Goal: Transaction & Acquisition: Subscribe to service/newsletter

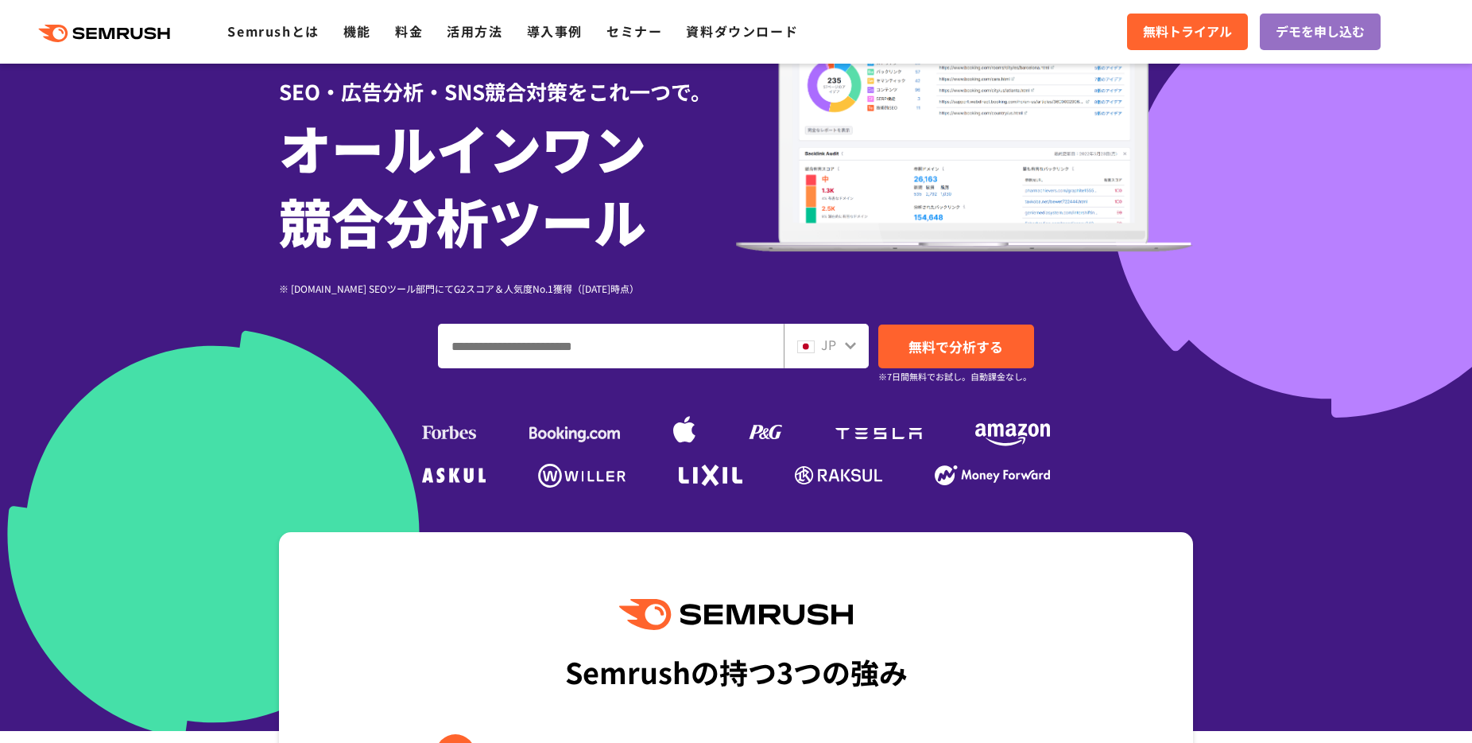
scroll to position [167, 0]
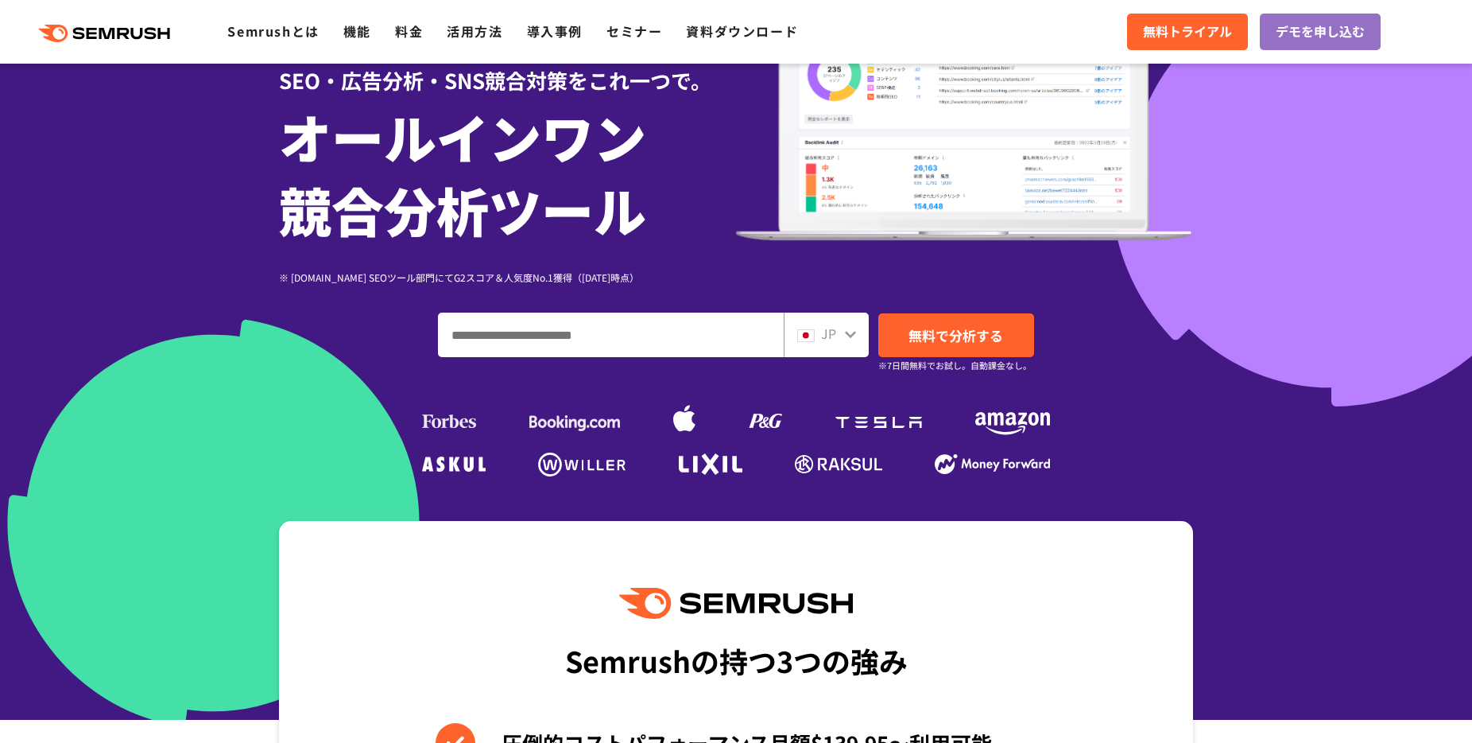
click at [538, 335] on input "ドメイン、キーワードまたはURLを入力してください" at bounding box center [611, 334] width 344 height 43
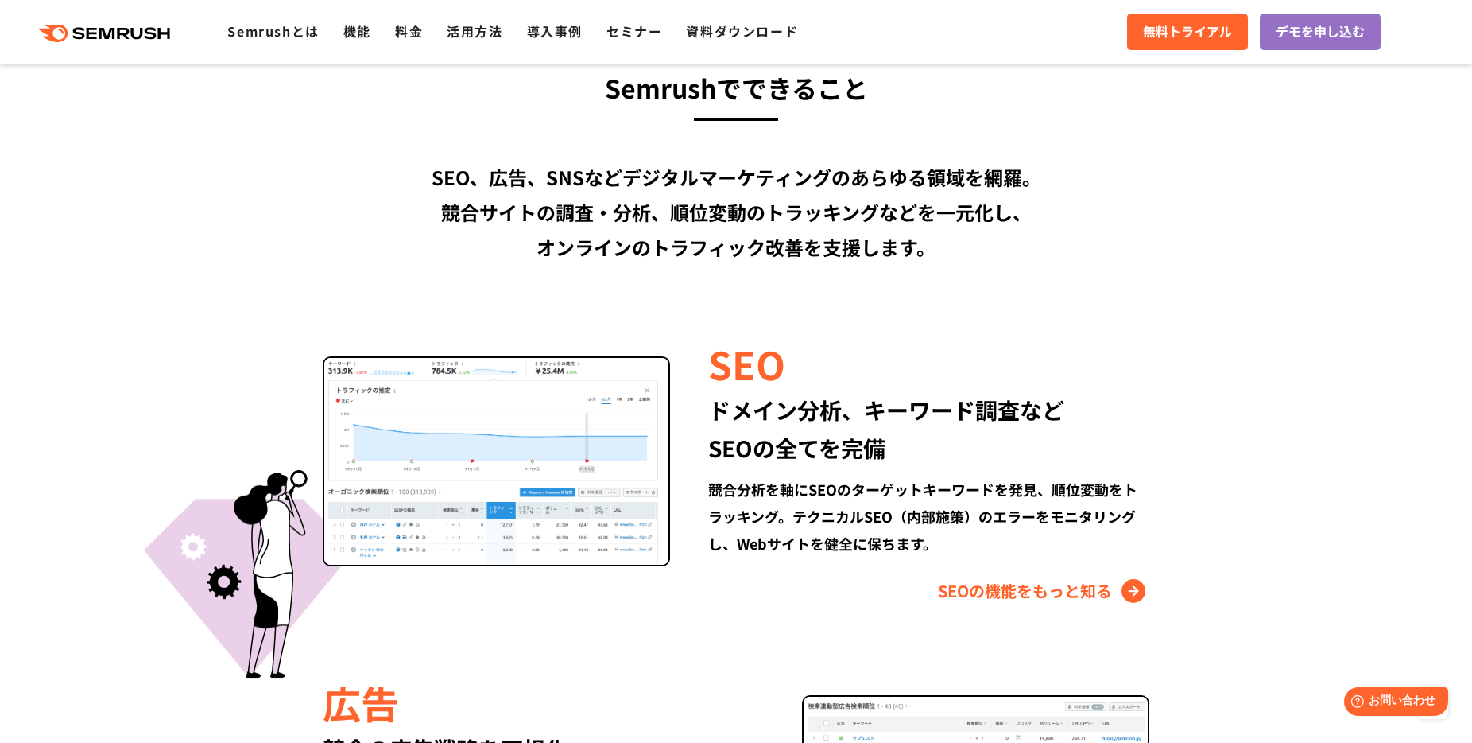
scroll to position [1293, 0]
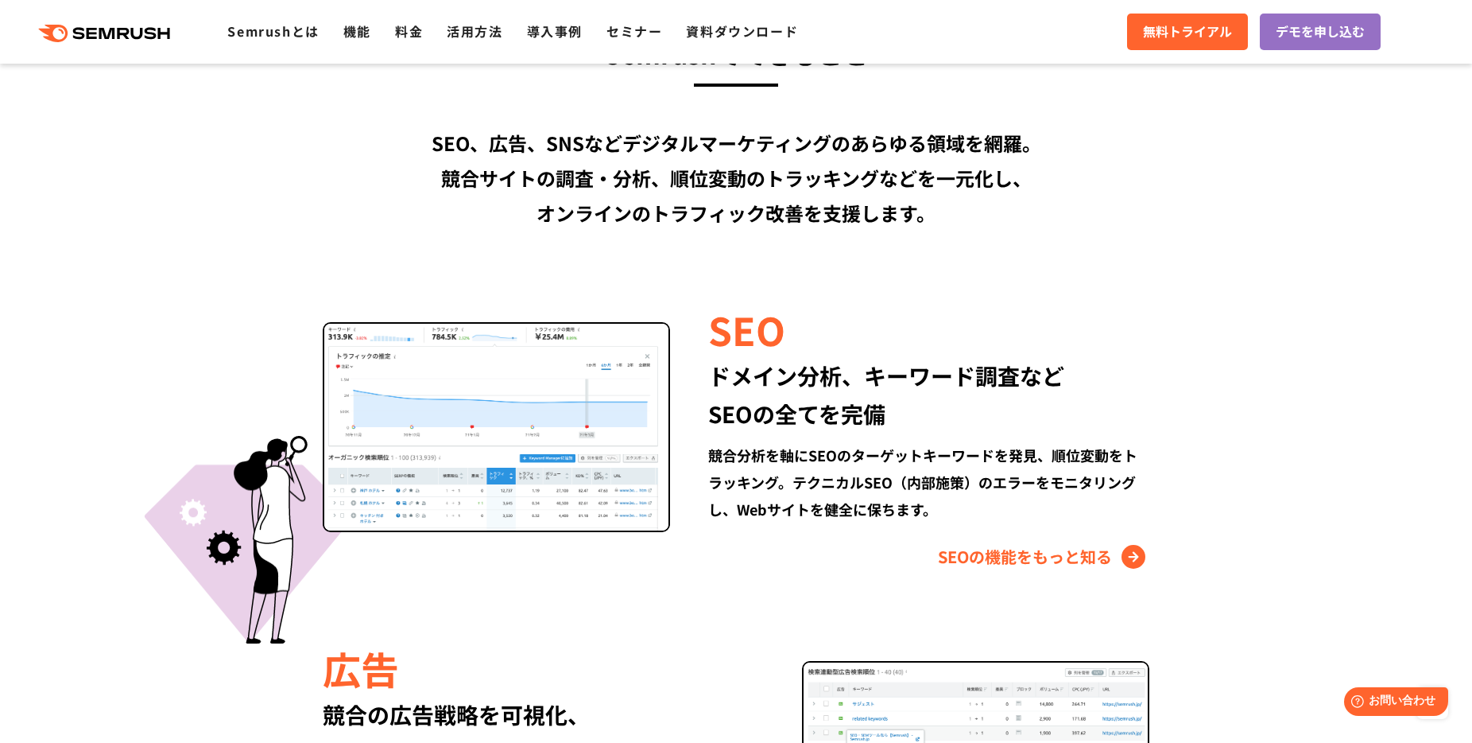
click at [449, 149] on div "SEO、広告、SNSなどデジタルマーケティングのあらゆる領域を網羅。 競合サイトの調査・分析、順位変動のトラッキングなどを一元化し、 オンラインのトラフィック…" at bounding box center [736, 178] width 914 height 105
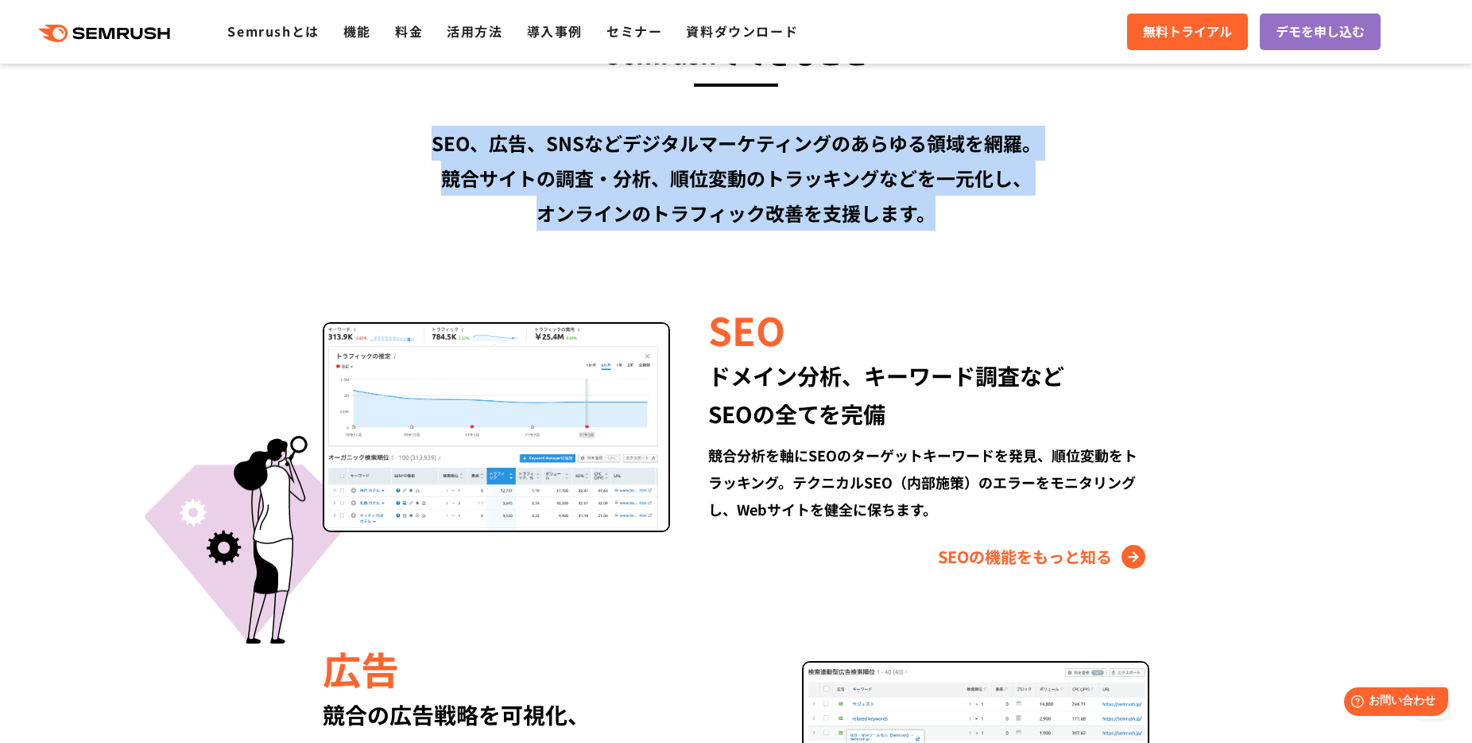
drag, startPoint x: 449, startPoint y: 149, endPoint x: 917, endPoint y: 227, distance: 474.9
click at [917, 227] on div "SEO、広告、SNSなどデジタルマーケティングのあらゆる領域を網羅。 競合サイトの調査・分析、順位変動のトラッキングなどを一元化し、 オンラインのトラフィック…" at bounding box center [736, 178] width 914 height 105
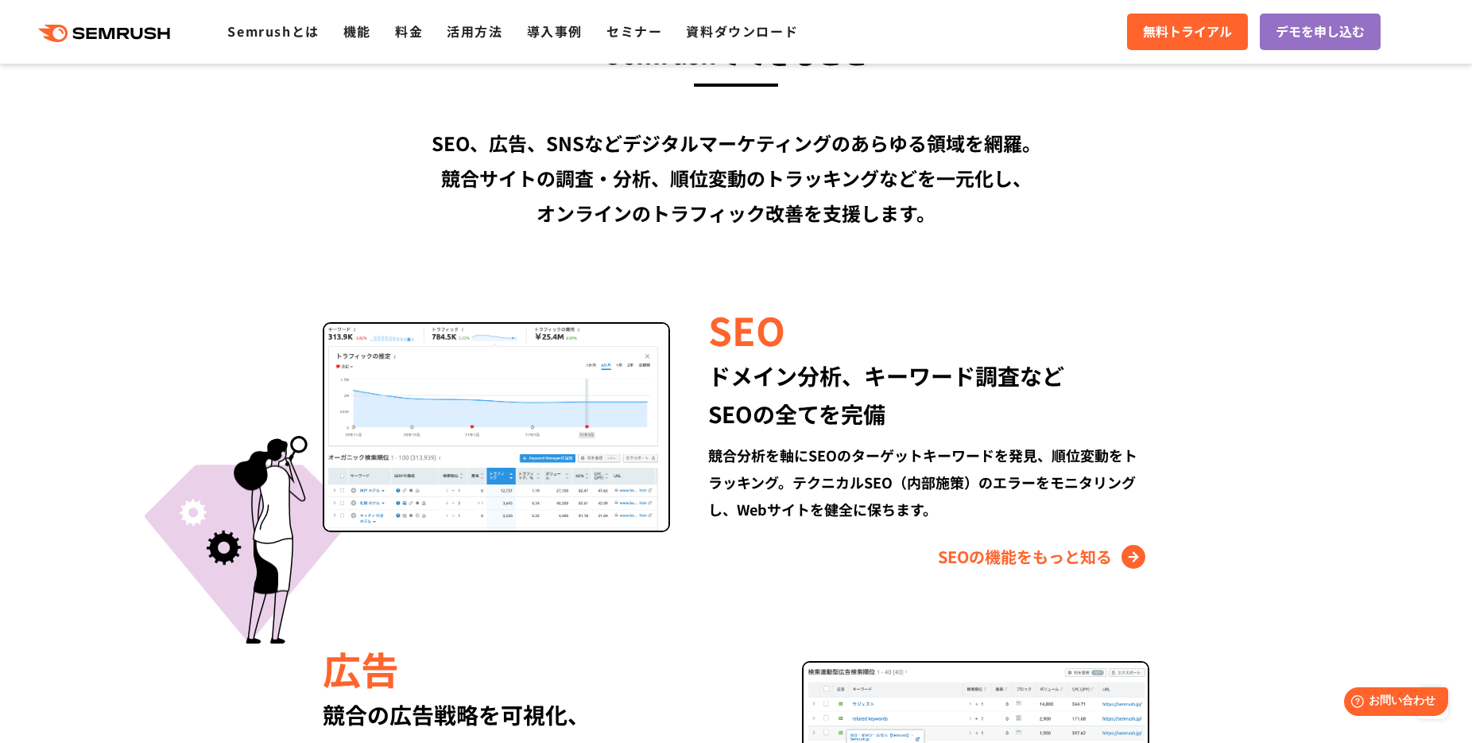
click at [260, 391] on section "Semrushでできること SEO、広告、SNSなどデジタルマーケティングのあらゆる領域を網羅。 競合サイトの調査・分析、順位変動のトラッキングなどを一元化し…" at bounding box center [736, 729] width 1472 height 1588
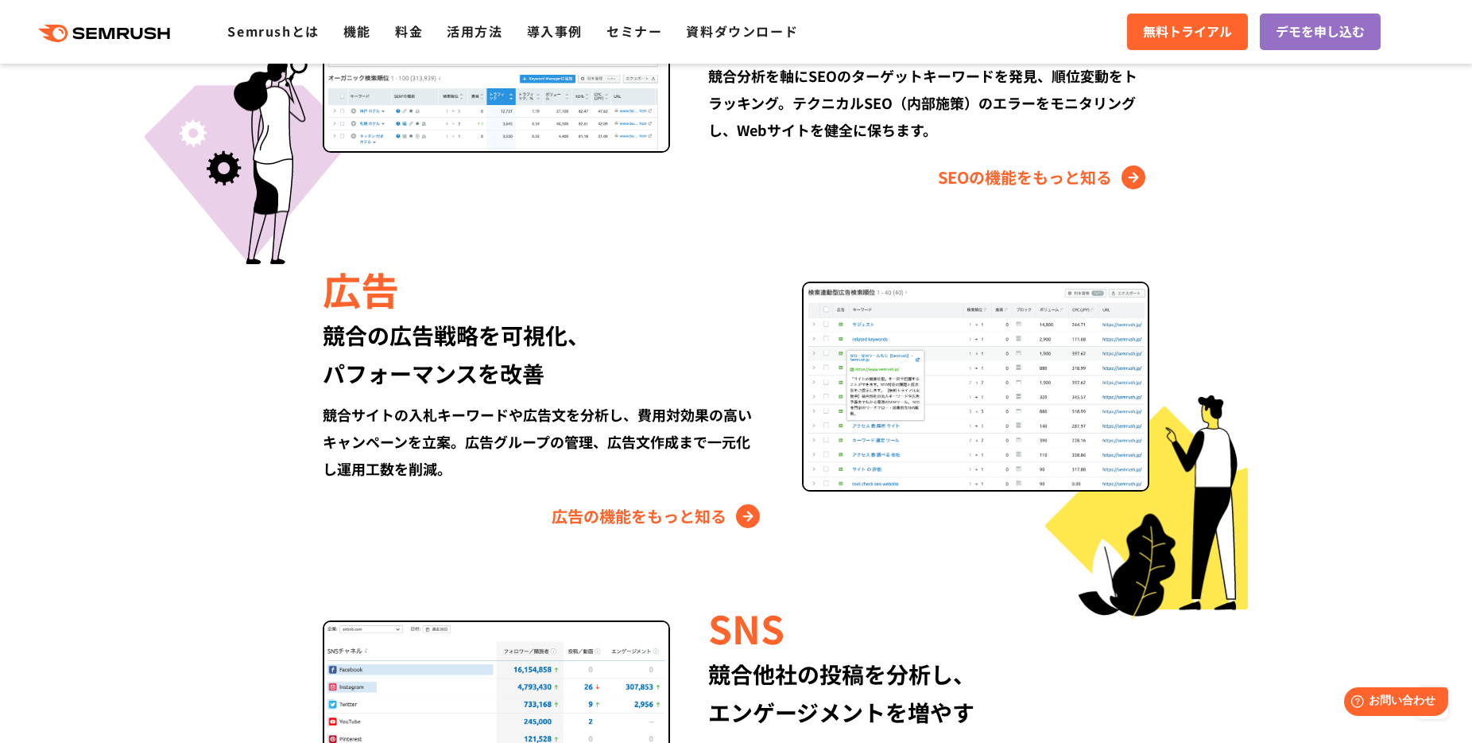
scroll to position [1691, 0]
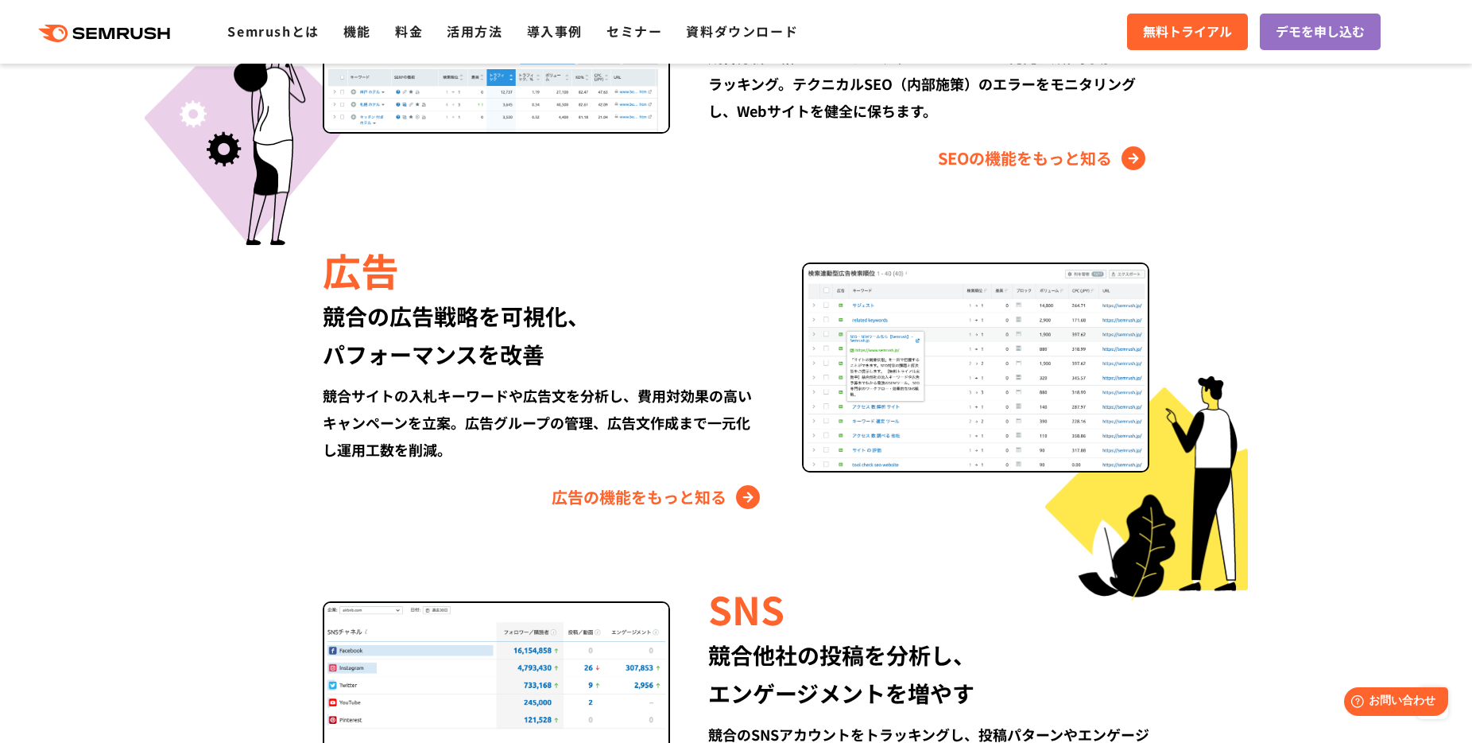
click at [337, 266] on div "広告" at bounding box center [543, 269] width 441 height 54
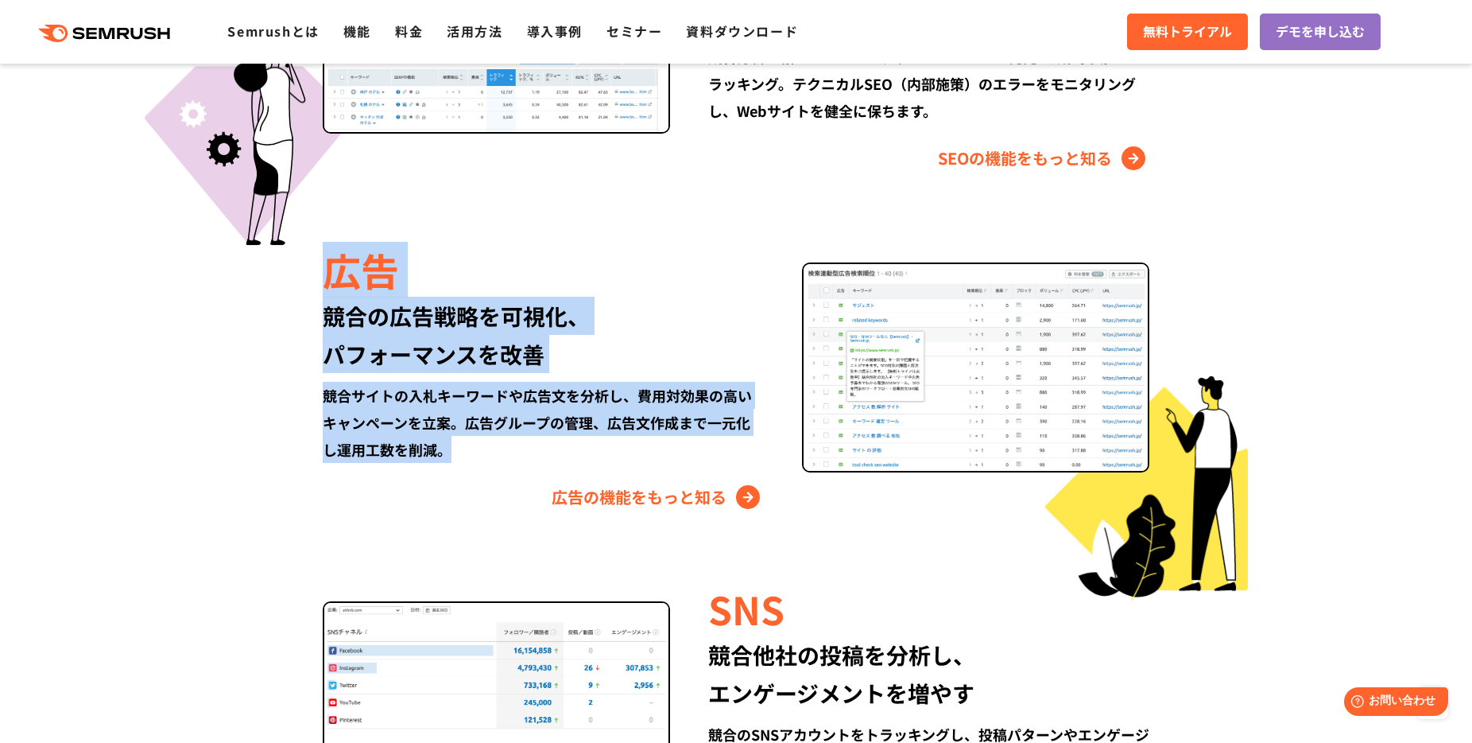
drag, startPoint x: 337, startPoint y: 266, endPoint x: 479, endPoint y: 449, distance: 231.7
click at [479, 452] on div "広告 競合の広告戦略を可視化、 パフォーマンスを改善 競合サイトの入札キーワードや広告文を分析し、費用対効果の高いキャンペーンを立案。広告グループの管理、広告…" at bounding box center [562, 375] width 479 height 267
click at [479, 449] on div "競合サイトの入札キーワードや広告文を分析し、費用対効果の高いキャンペーンを立案。広告グループの管理、広告文作成まで一元化し運用工数を削減。" at bounding box center [543, 422] width 441 height 81
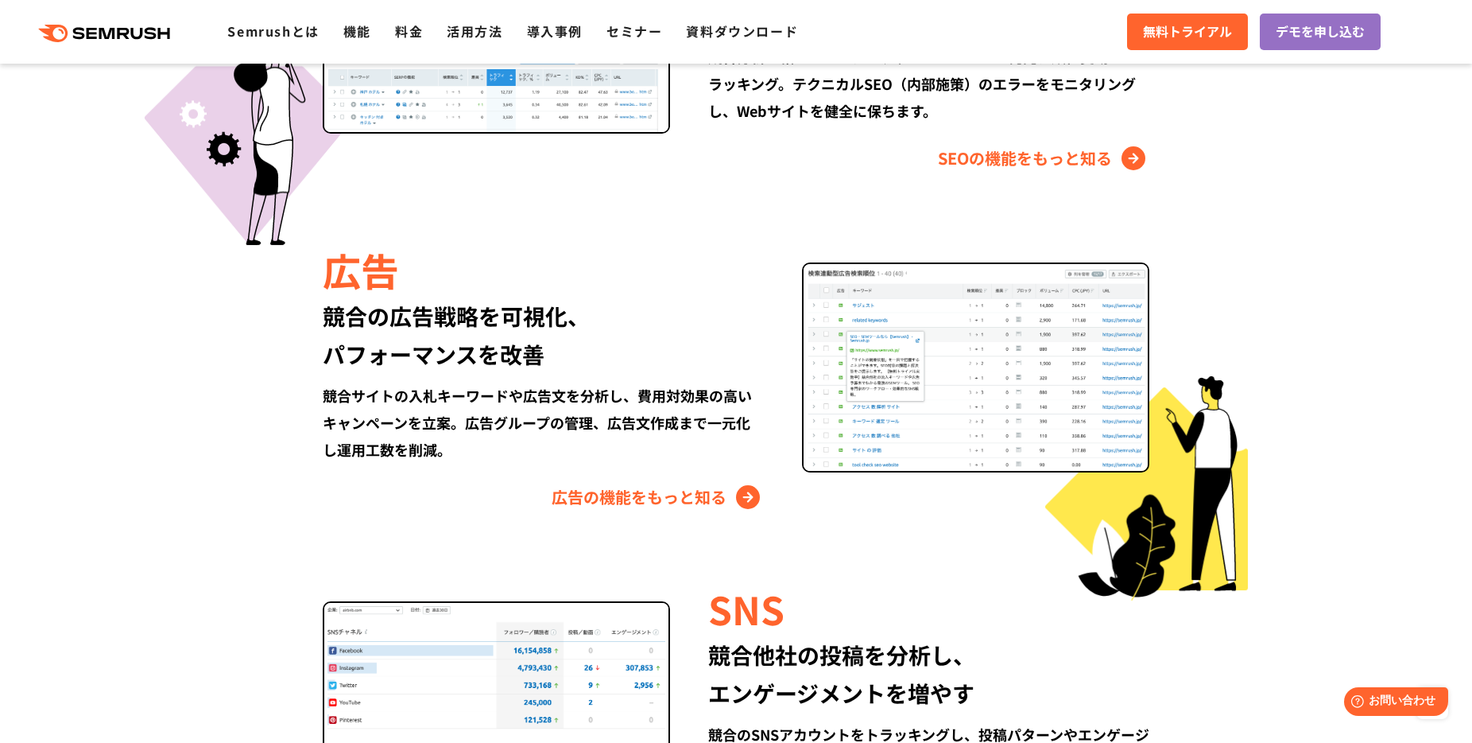
click at [948, 394] on img at bounding box center [975, 367] width 347 height 210
click at [715, 495] on link "広告の機能をもっと知る" at bounding box center [658, 496] width 212 height 25
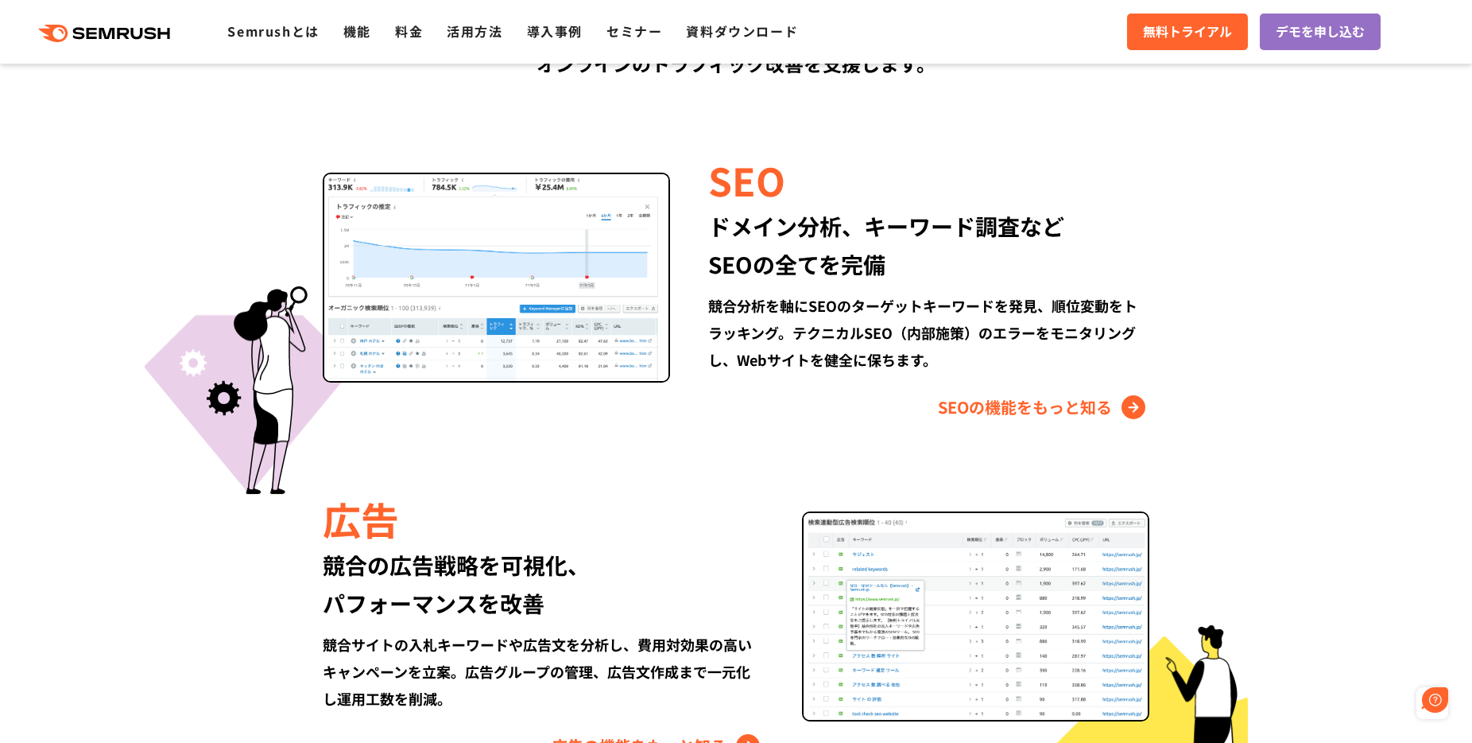
scroll to position [1273, 0]
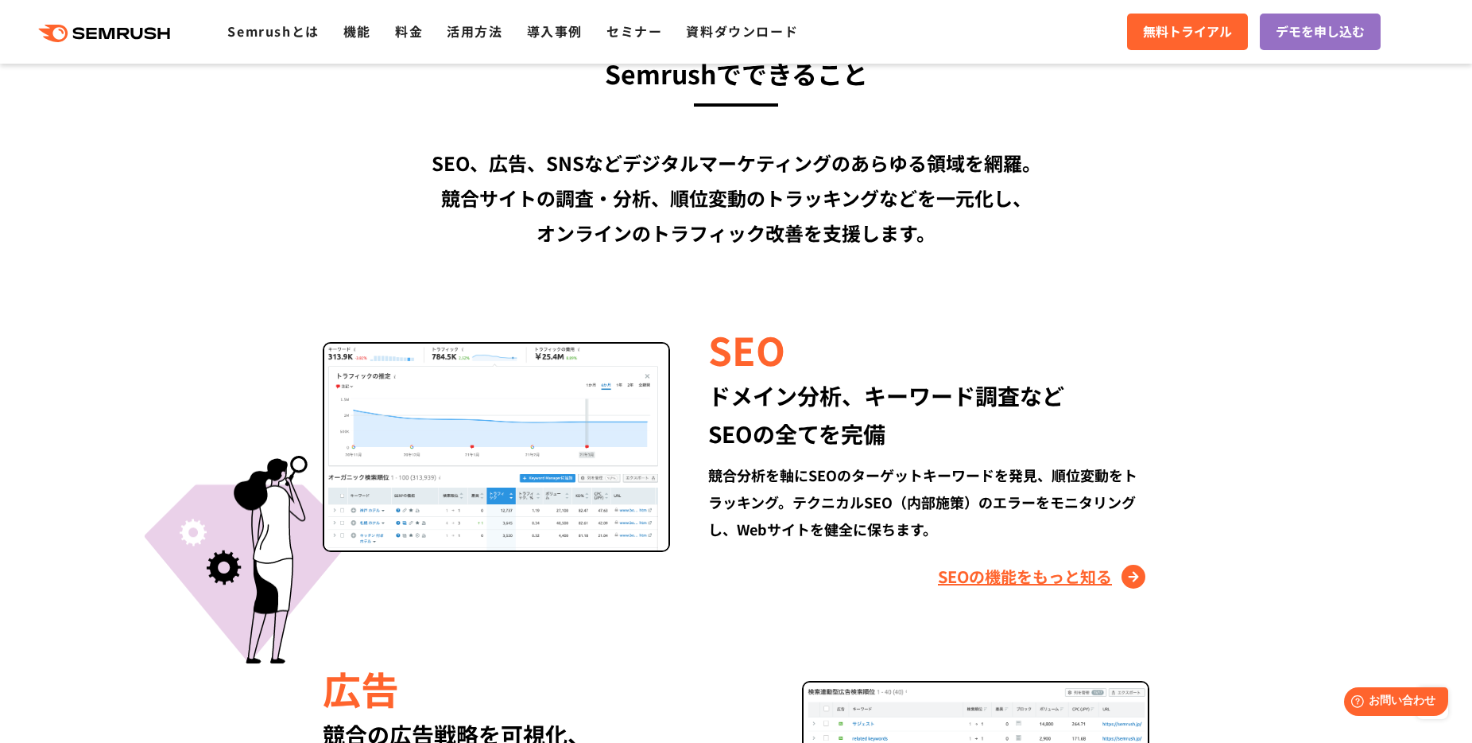
click at [973, 564] on link "SEOの機能をもっと知る" at bounding box center [1043, 576] width 211 height 25
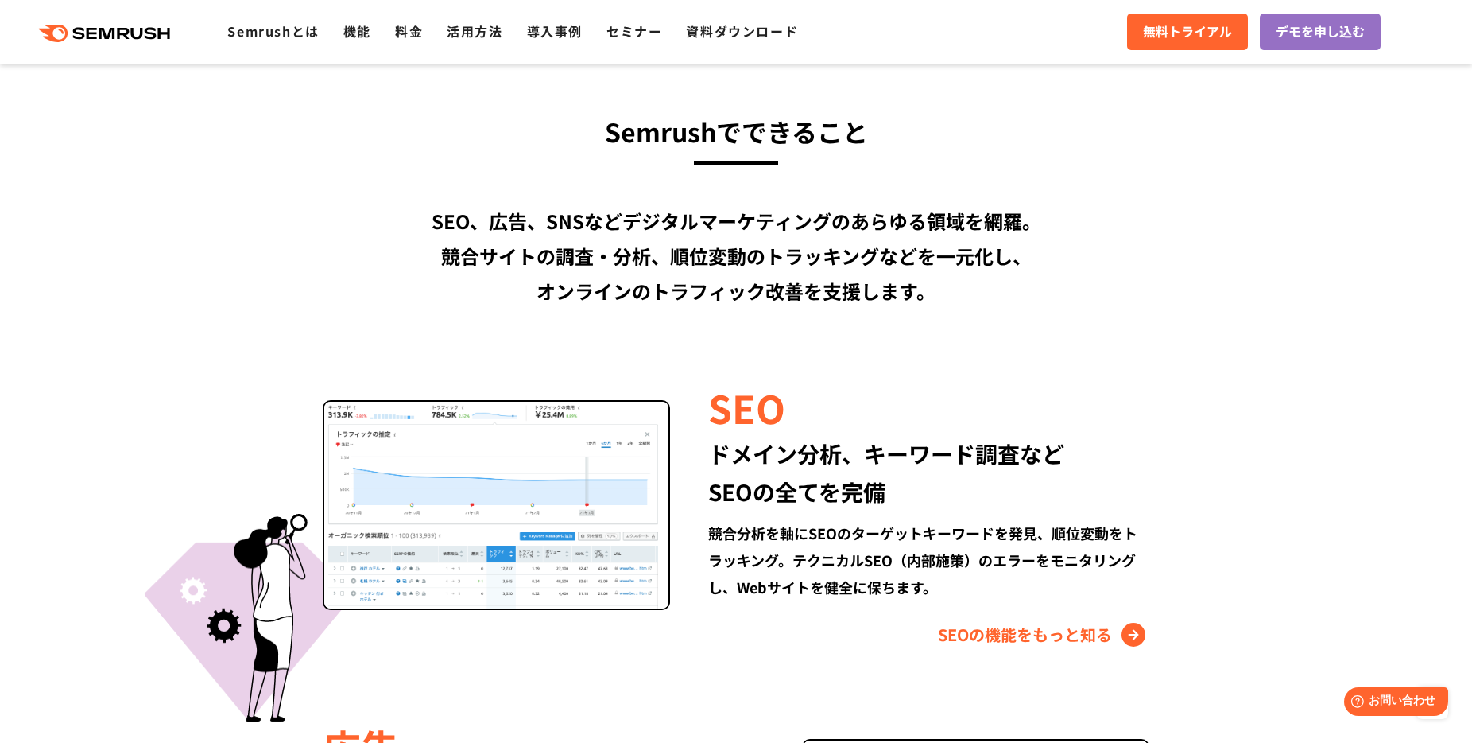
scroll to position [1149, 0]
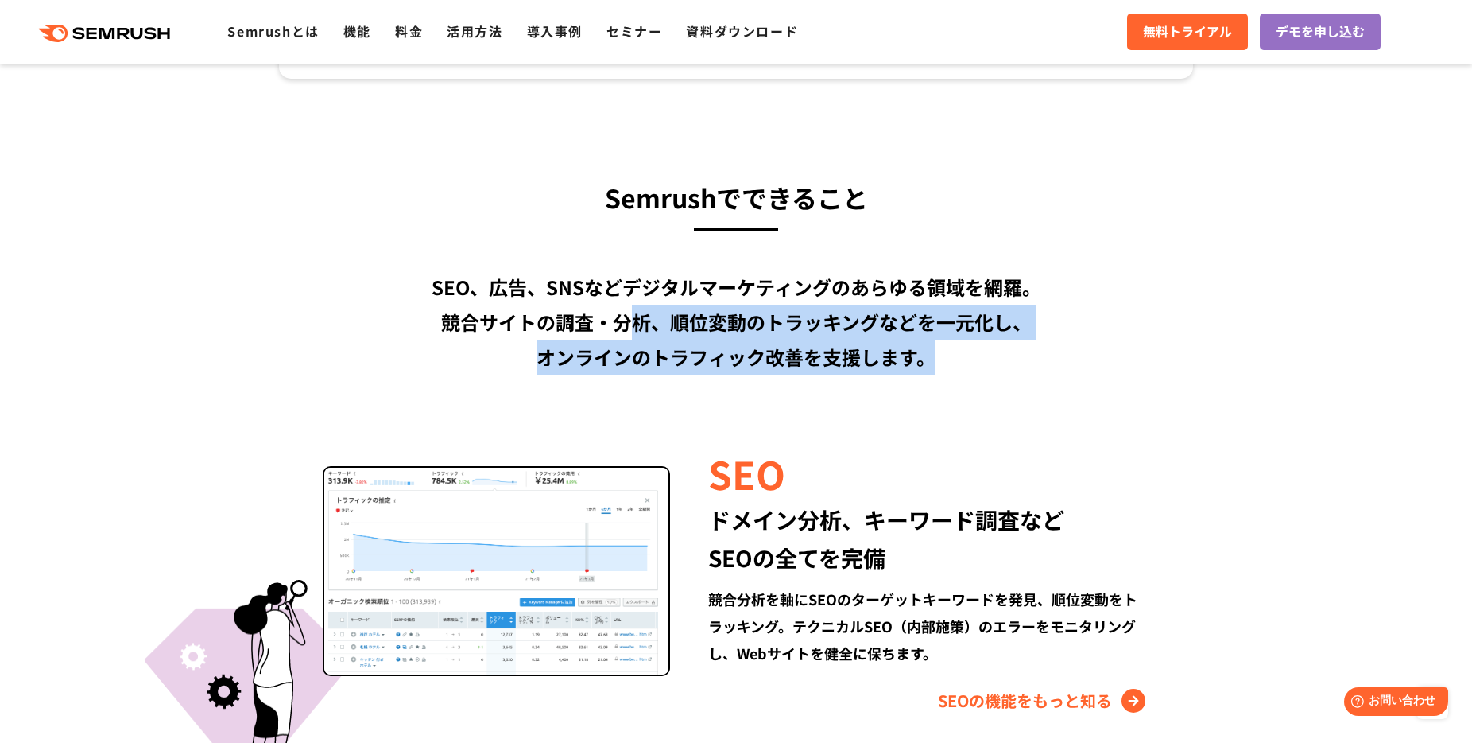
drag, startPoint x: 937, startPoint y: 280, endPoint x: 642, endPoint y: 240, distance: 296.8
click at [641, 270] on div "SEO、広告、SNSなどデジタルマーケティングのあらゆる領域を網羅。 競合サイトの調査・分析、順位変動のトラッキングなどを一元化し、 オンラインのトラフィック…" at bounding box center [736, 322] width 914 height 105
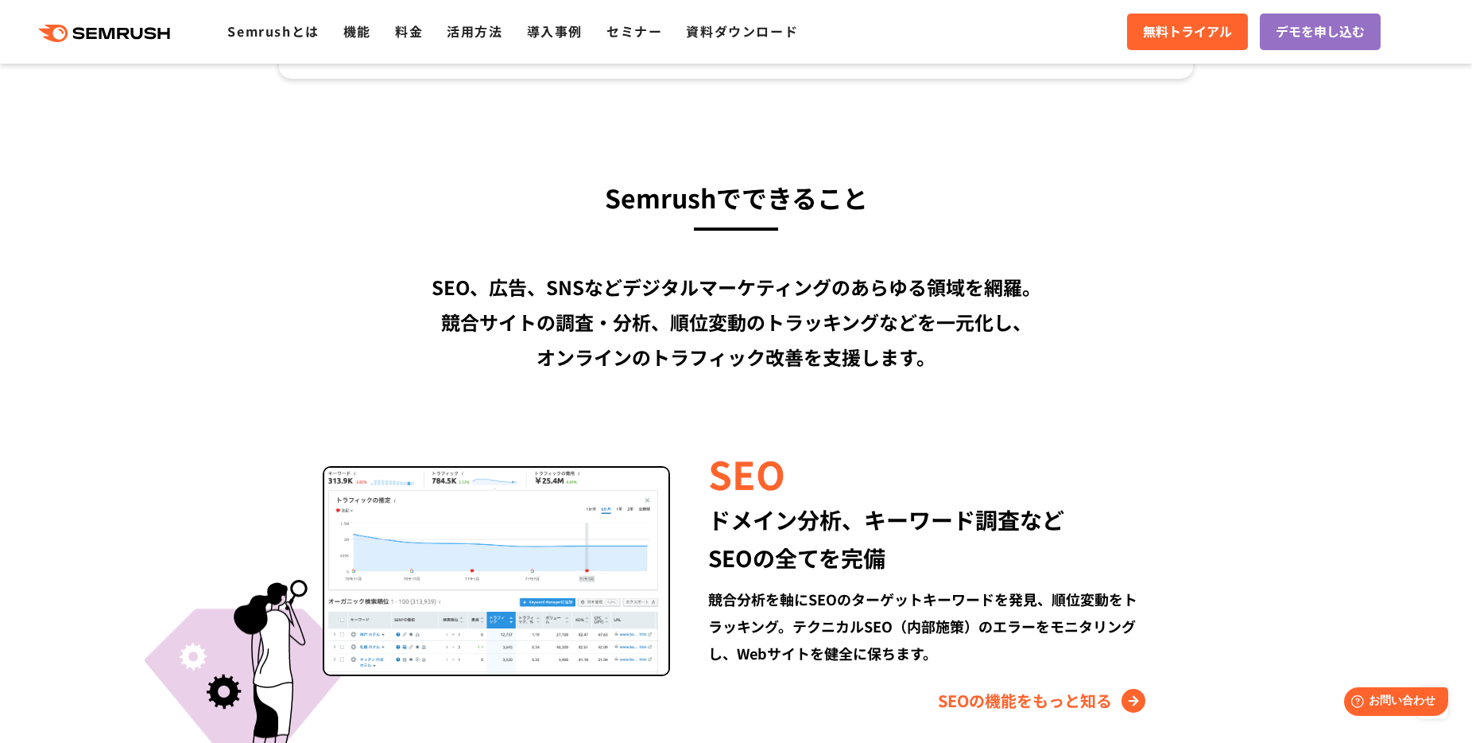
click at [447, 270] on div "SEO、広告、SNSなどデジタルマーケティングのあらゆる領域を網羅。 競合サイトの調査・分析、順位変動のトラッキングなどを一元化し、 オンラインのトラフィック…" at bounding box center [736, 322] width 914 height 105
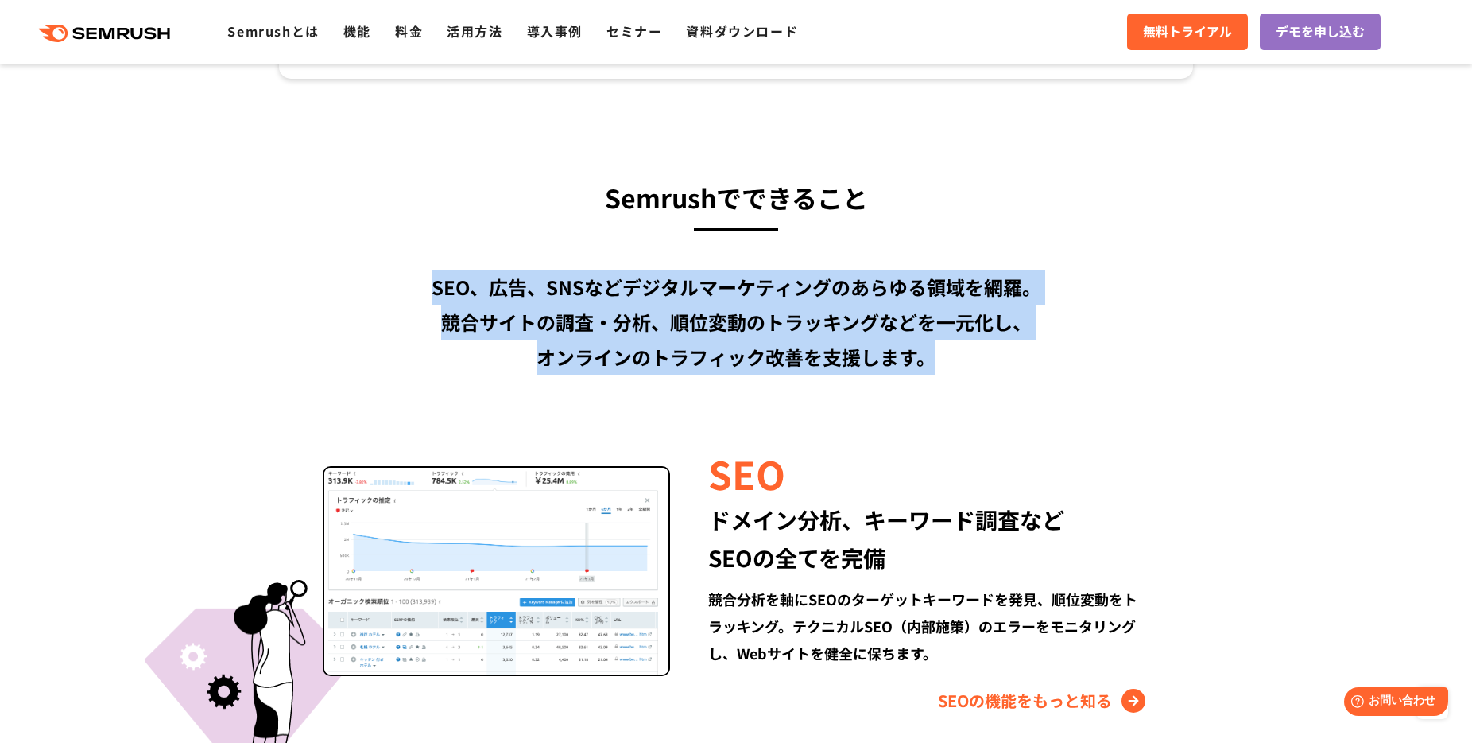
drag, startPoint x: 447, startPoint y: 208, endPoint x: 918, endPoint y: 273, distance: 476.0
click at [918, 273] on div "SEO、広告、SNSなどデジタルマーケティングのあらゆる領域を網羅。 競合サイトの調査・分析、順位変動のトラッキングなどを一元化し、 オンラインのトラフィック…" at bounding box center [736, 322] width 914 height 105
click at [919, 273] on div "SEO、広告、SNSなどデジタルマーケティングのあらゆる領域を網羅。 競合サイトの調査・分析、順位変動のトラッキングなどを一元化し、 オンラインのトラフィック…" at bounding box center [736, 322] width 914 height 105
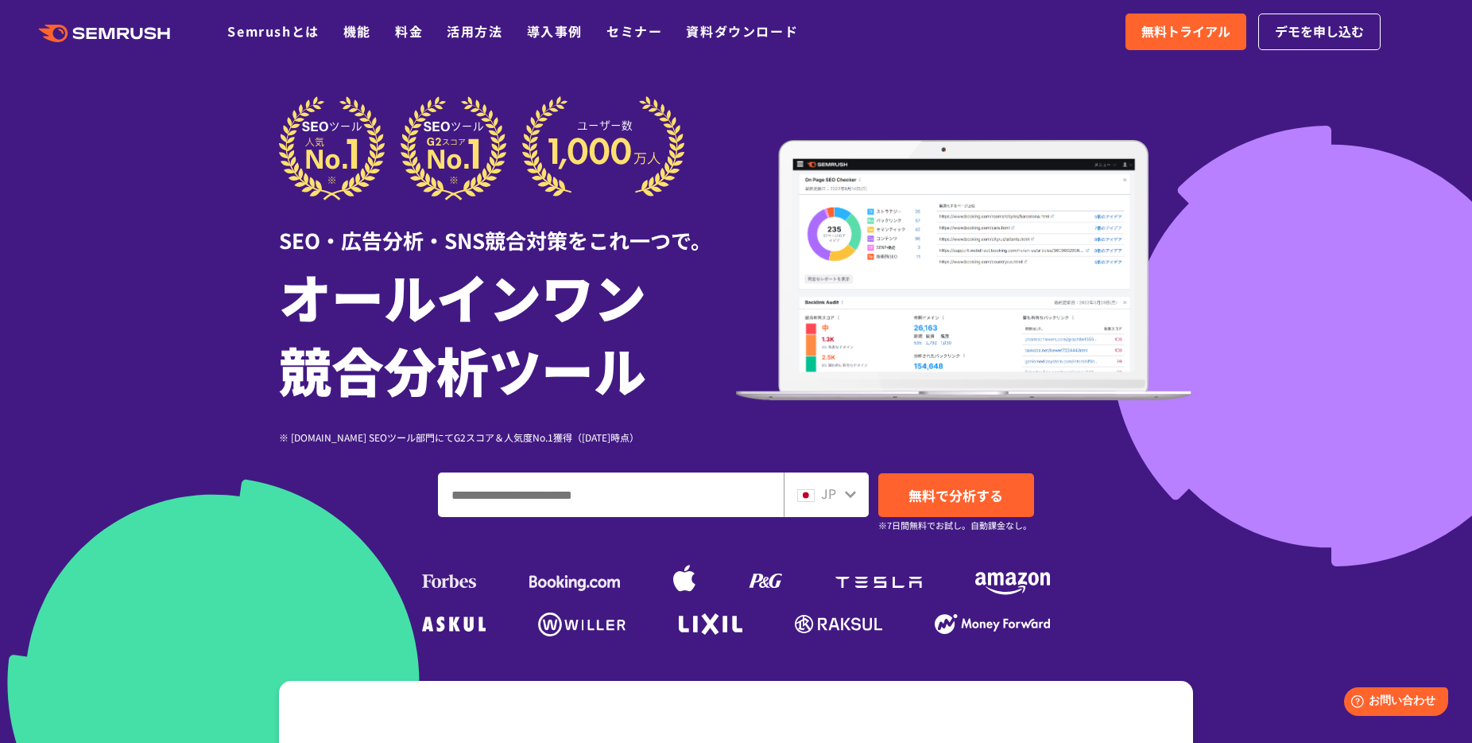
scroll to position [0, 0]
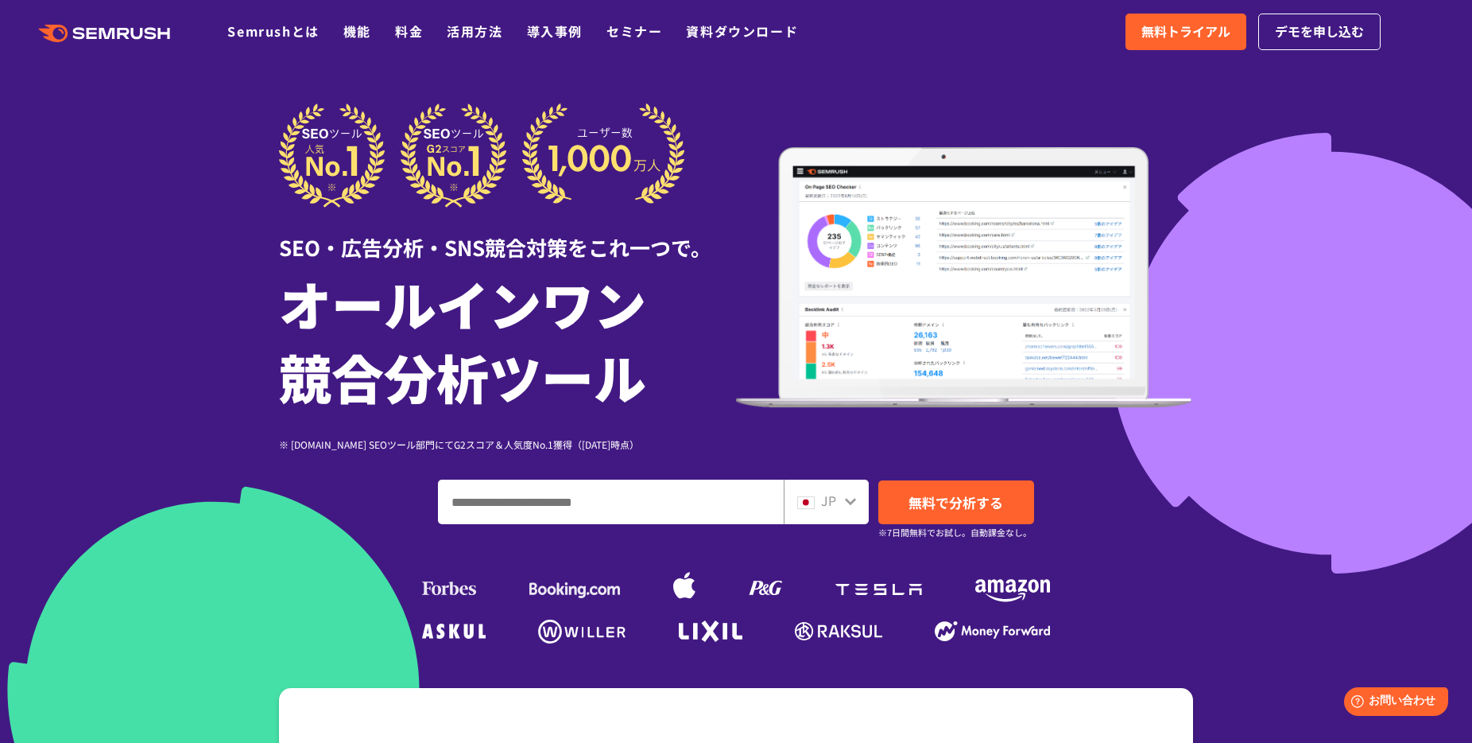
click at [287, 398] on h1 "オールインワン 競合分析ツール" at bounding box center [507, 339] width 457 height 146
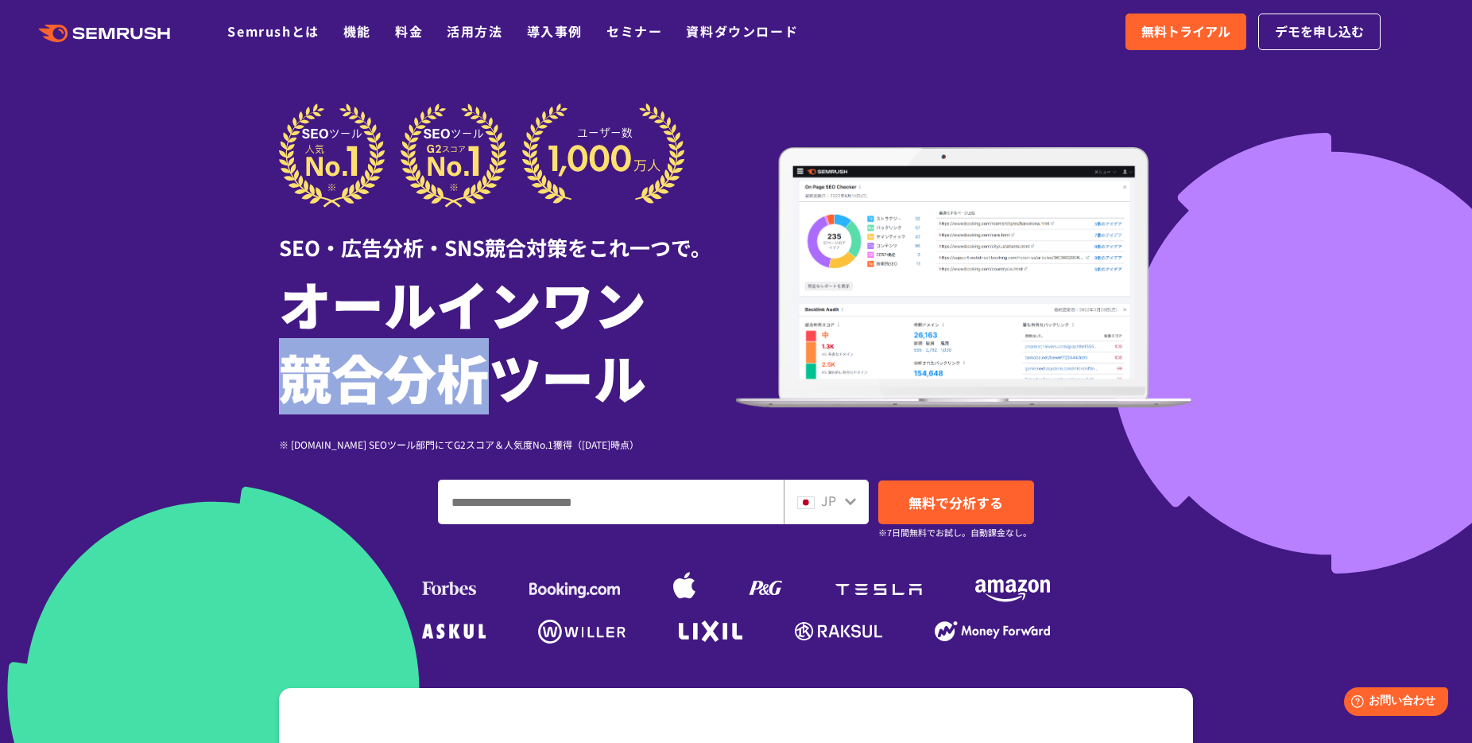
drag, startPoint x: 287, startPoint y: 398, endPoint x: 439, endPoint y: 389, distance: 152.2
click at [439, 389] on h1 "オールインワン 競合分析ツール" at bounding box center [507, 339] width 457 height 146
click at [437, 387] on h1 "オールインワン 競合分析ツール" at bounding box center [507, 339] width 457 height 146
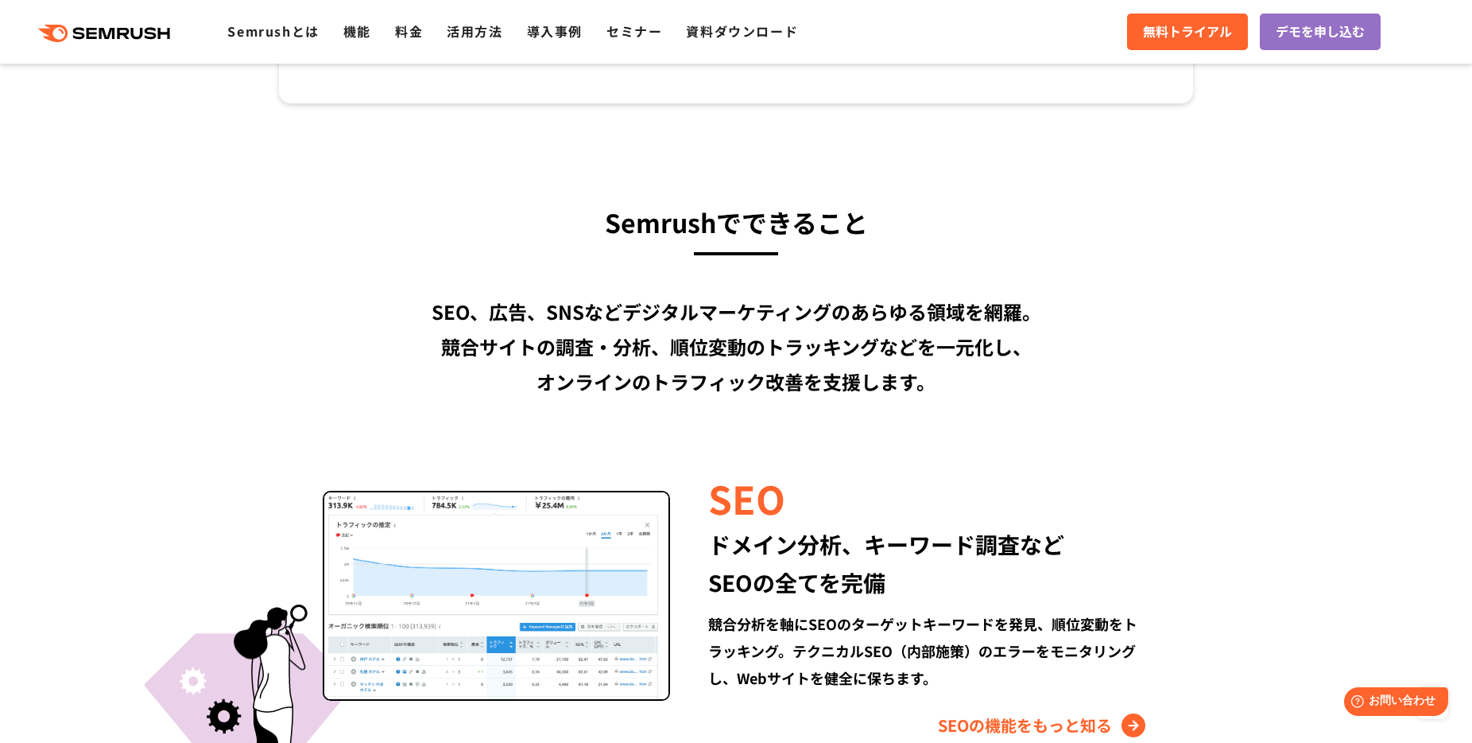
scroll to position [1238, 0]
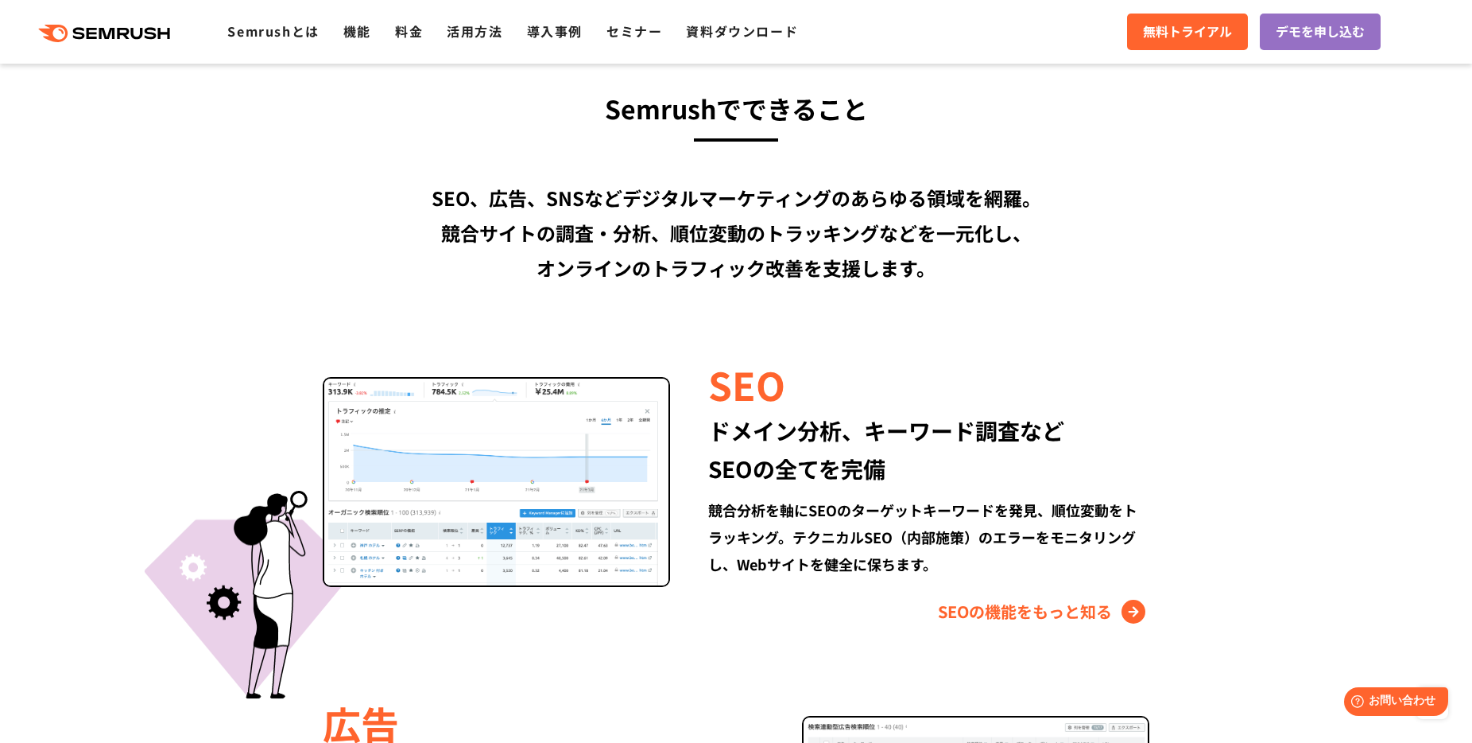
click at [622, 118] on h3 "Semrushでできること" at bounding box center [736, 108] width 914 height 43
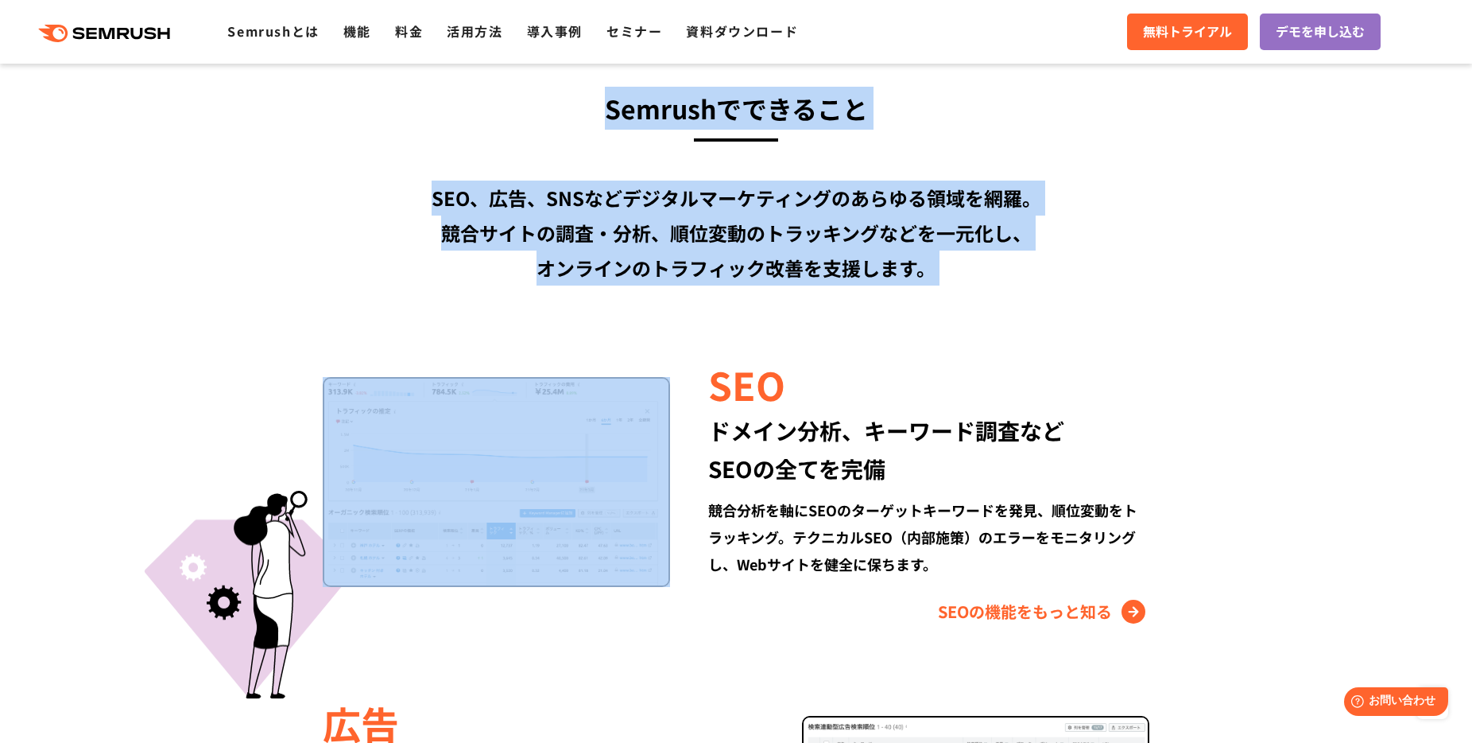
drag, startPoint x: 622, startPoint y: 118, endPoint x: 934, endPoint y: 264, distance: 345.0
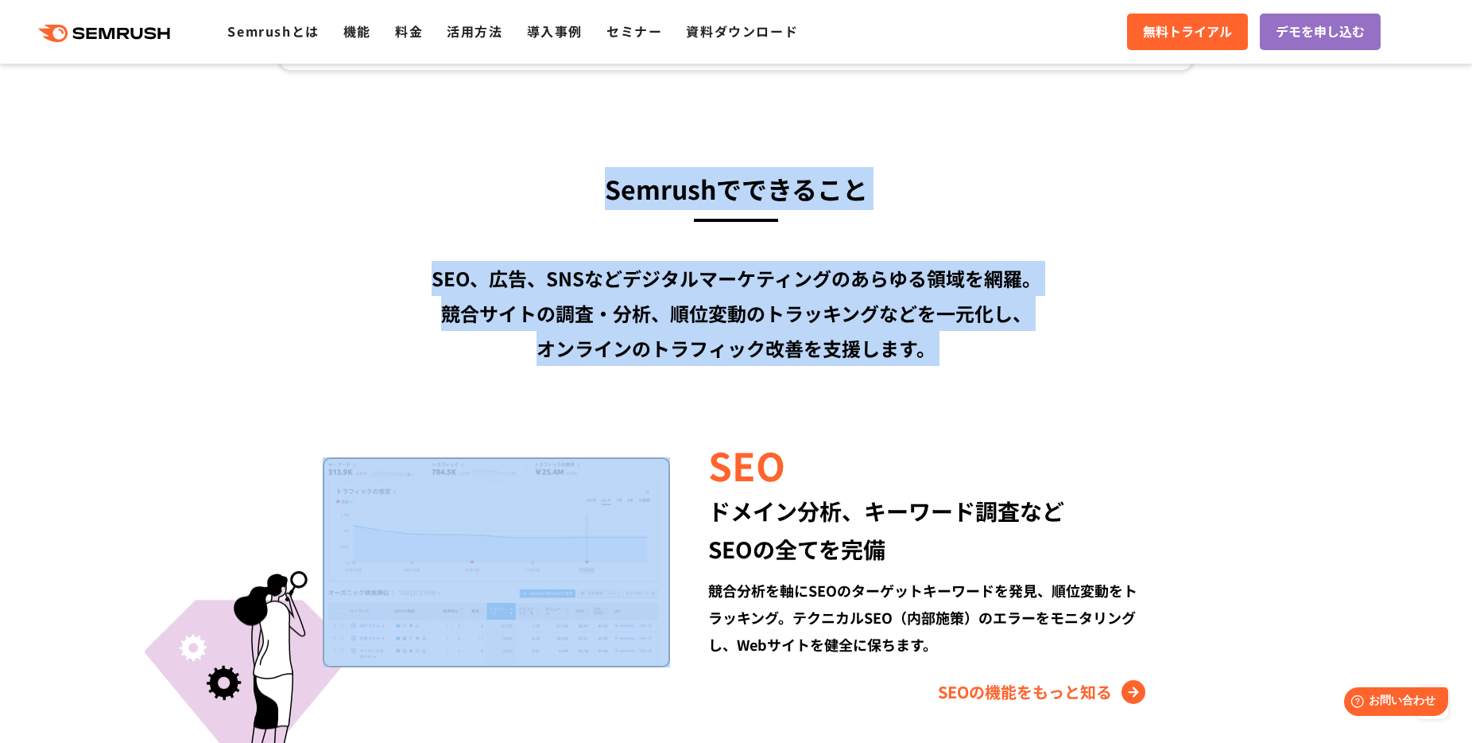
scroll to position [1066, 0]
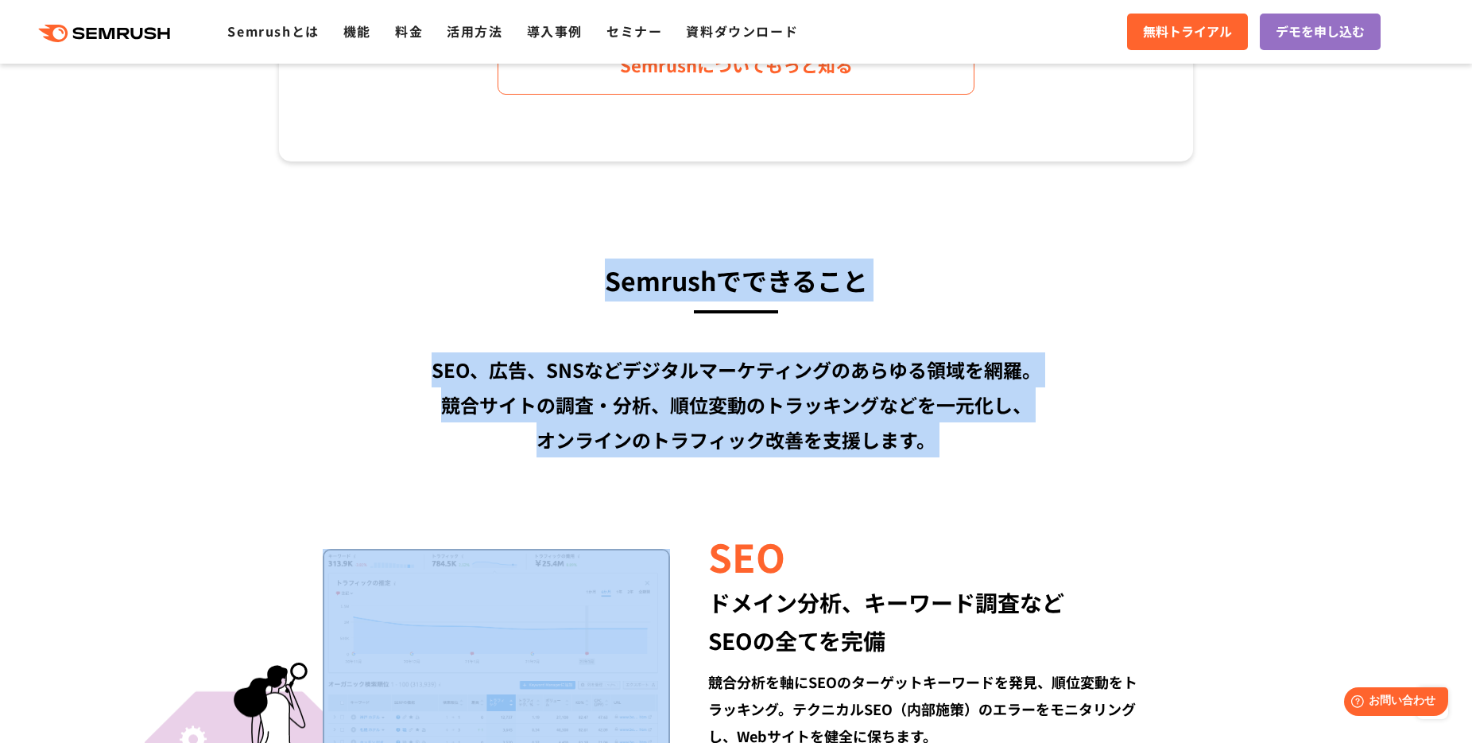
click at [935, 264] on h3 "Semrushでできること" at bounding box center [736, 279] width 914 height 43
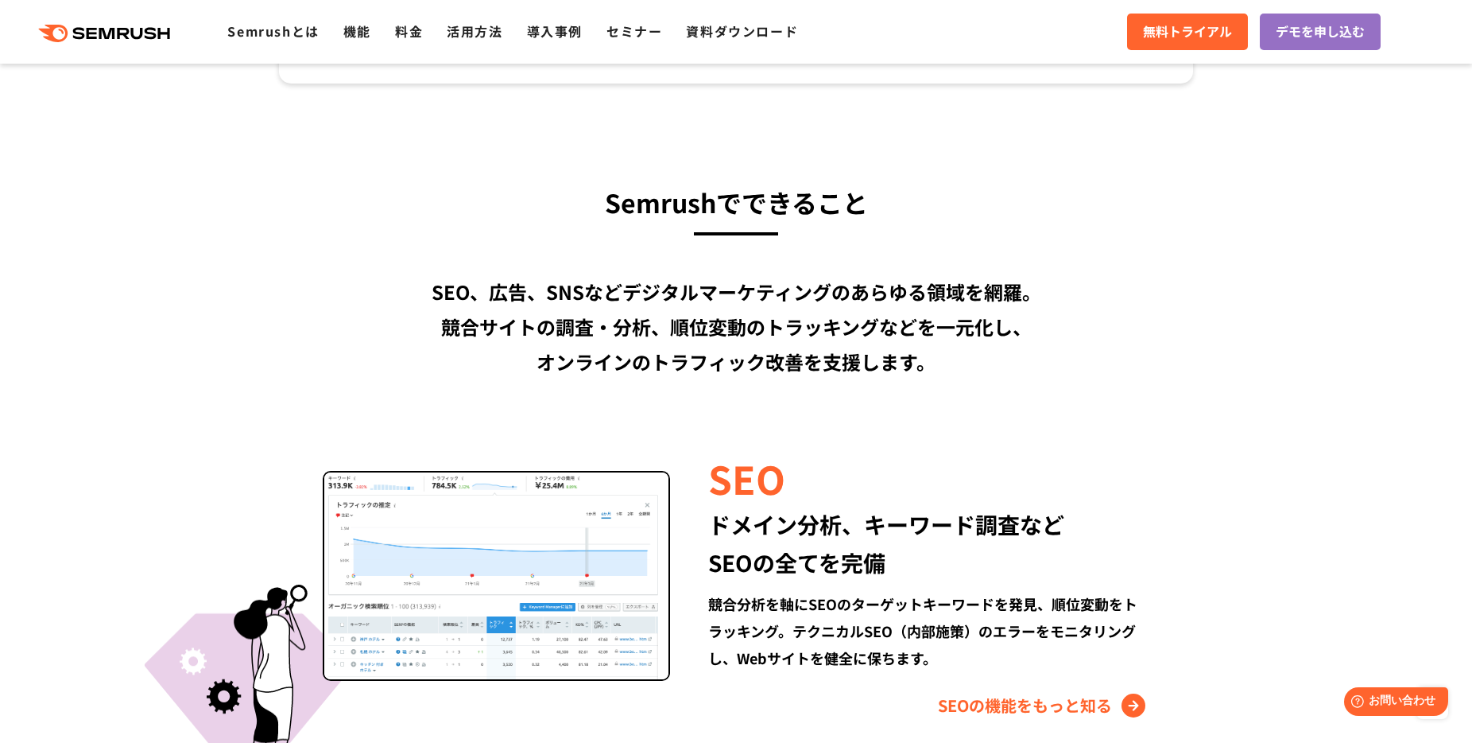
scroll to position [1149, 0]
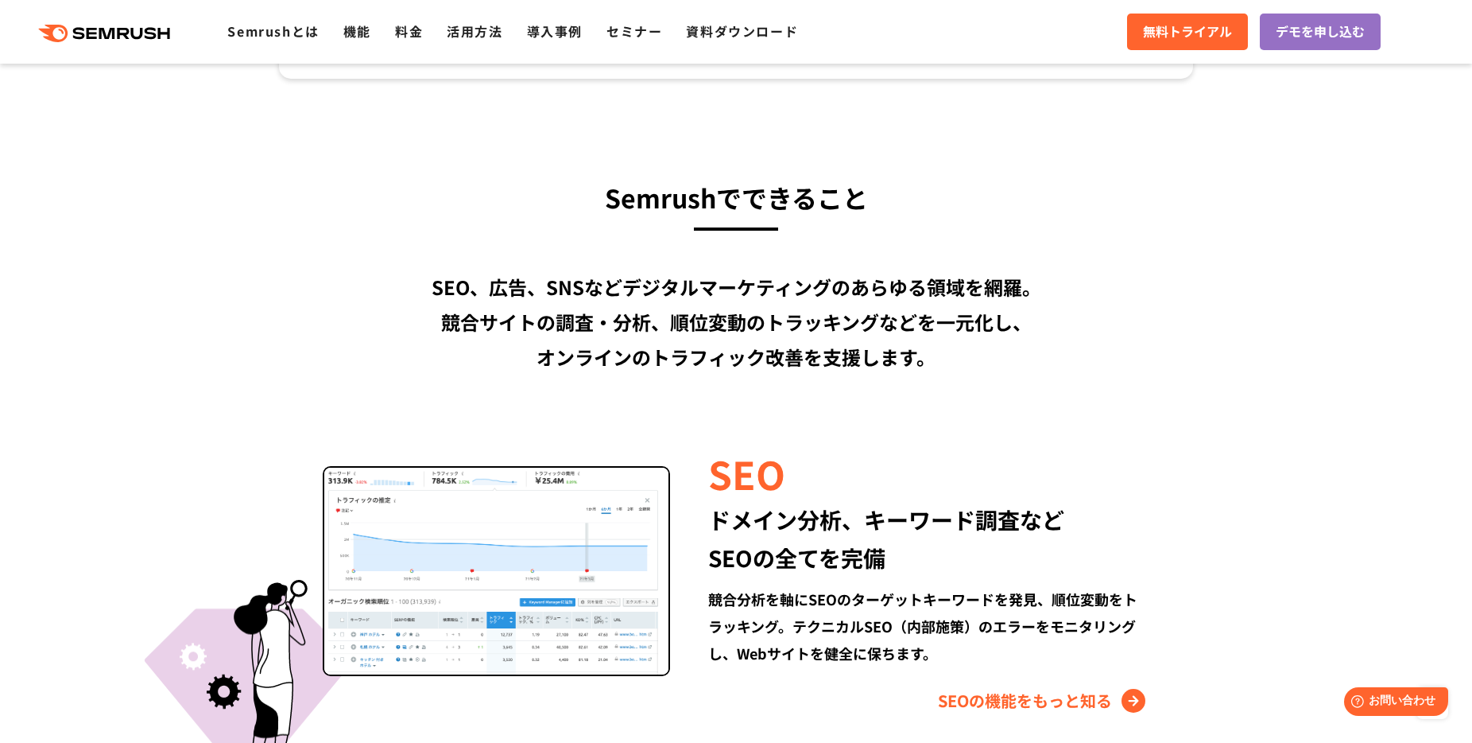
click at [436, 282] on div "SEO、広告、SNSなどデジタルマーケティングのあらゆる領域を網羅。 競合サイトの調査・分析、順位変動のトラッキングなどを一元化し、 オンラインのトラフィック…" at bounding box center [736, 322] width 914 height 105
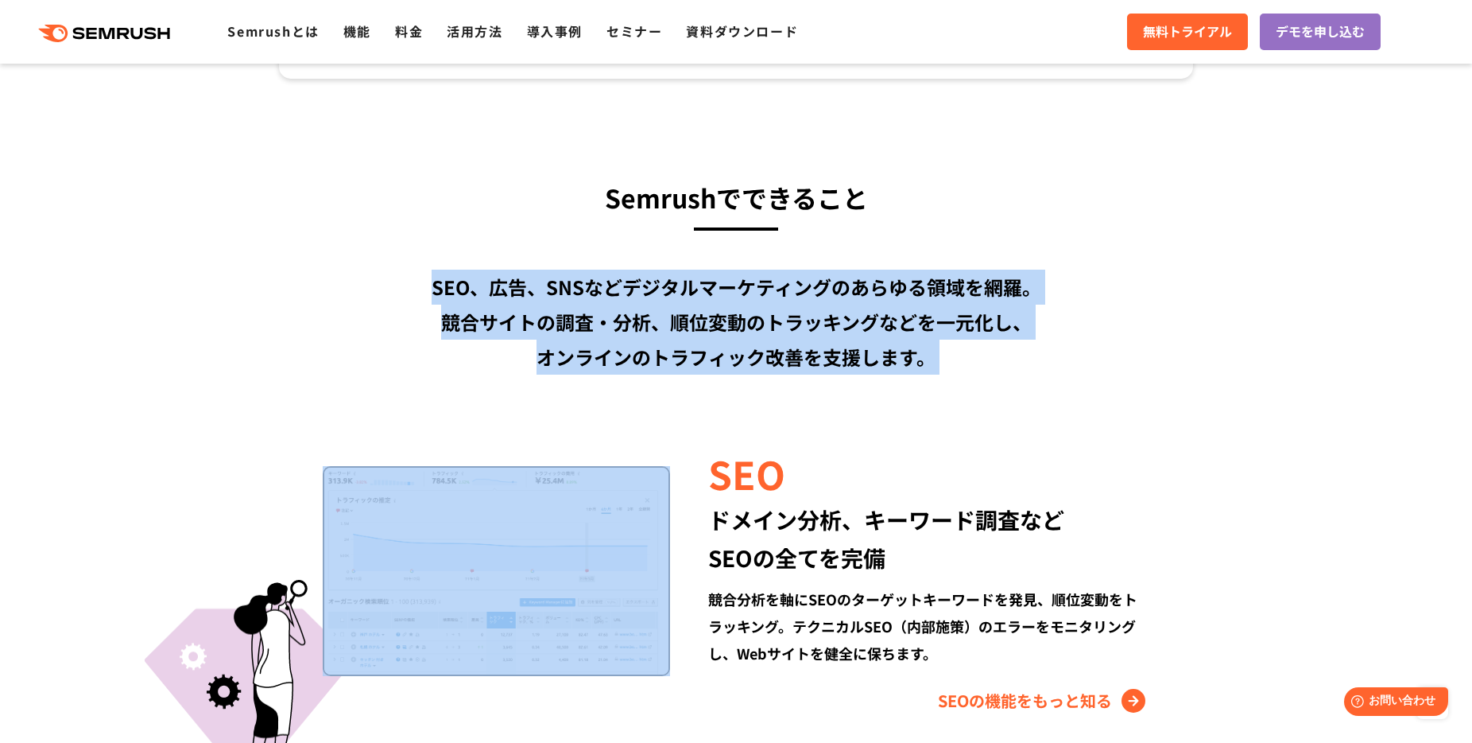
drag, startPoint x: 436, startPoint y: 282, endPoint x: 945, endPoint y: 369, distance: 516.9
click at [945, 370] on div "SEO、広告、SNSなどデジタルマーケティングのあらゆる領域を網羅。 競合サイトの調査・分析、順位変動のトラッキングなどを一元化し、 オンラインのトラフィック…" at bounding box center [736, 322] width 914 height 105
click at [879, 355] on div "SEO、広告、SNSなどデジタルマーケティングのあらゆる領域を網羅。 競合サイトの調査・分析、順位変動のトラッキングなどを一元化し、 オンラインのトラフィック…" at bounding box center [736, 322] width 914 height 105
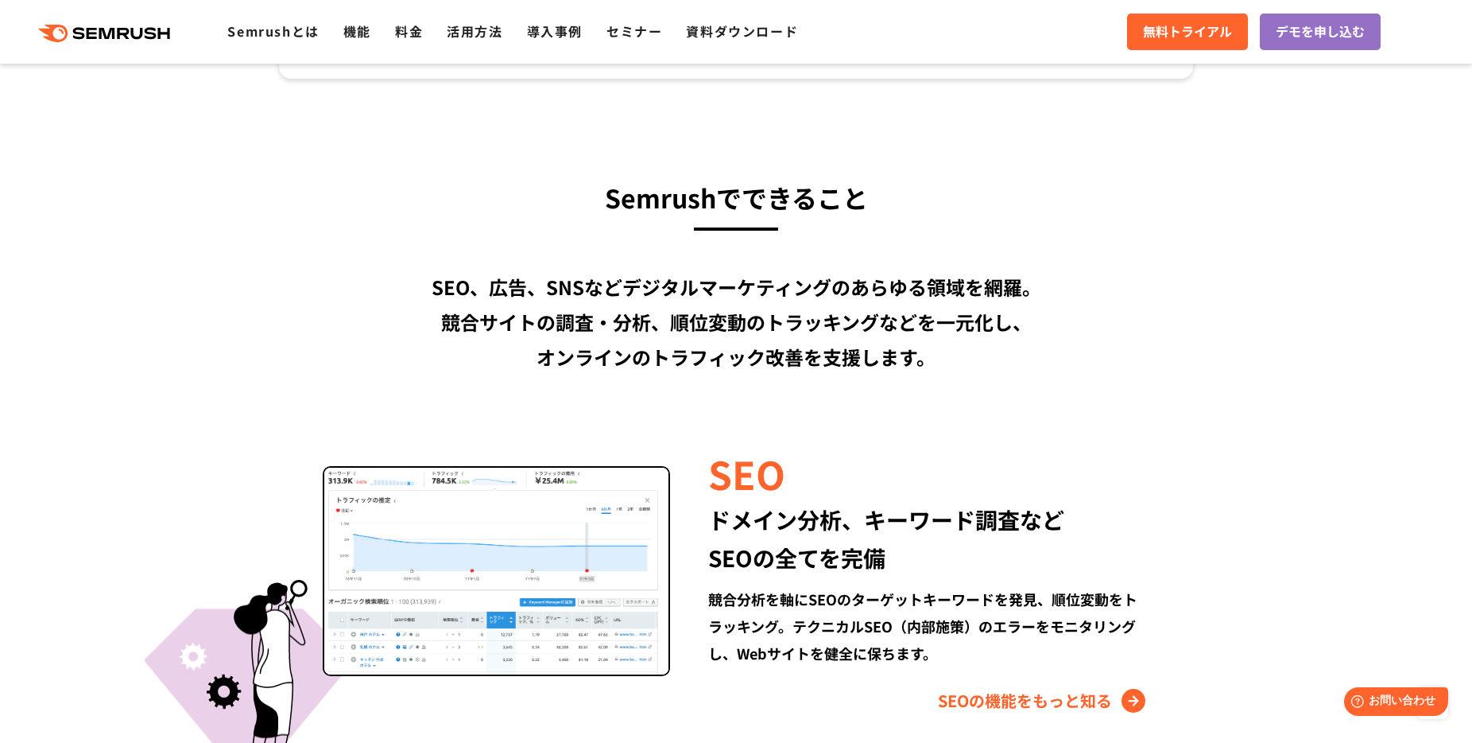
scroll to position [1162, 0]
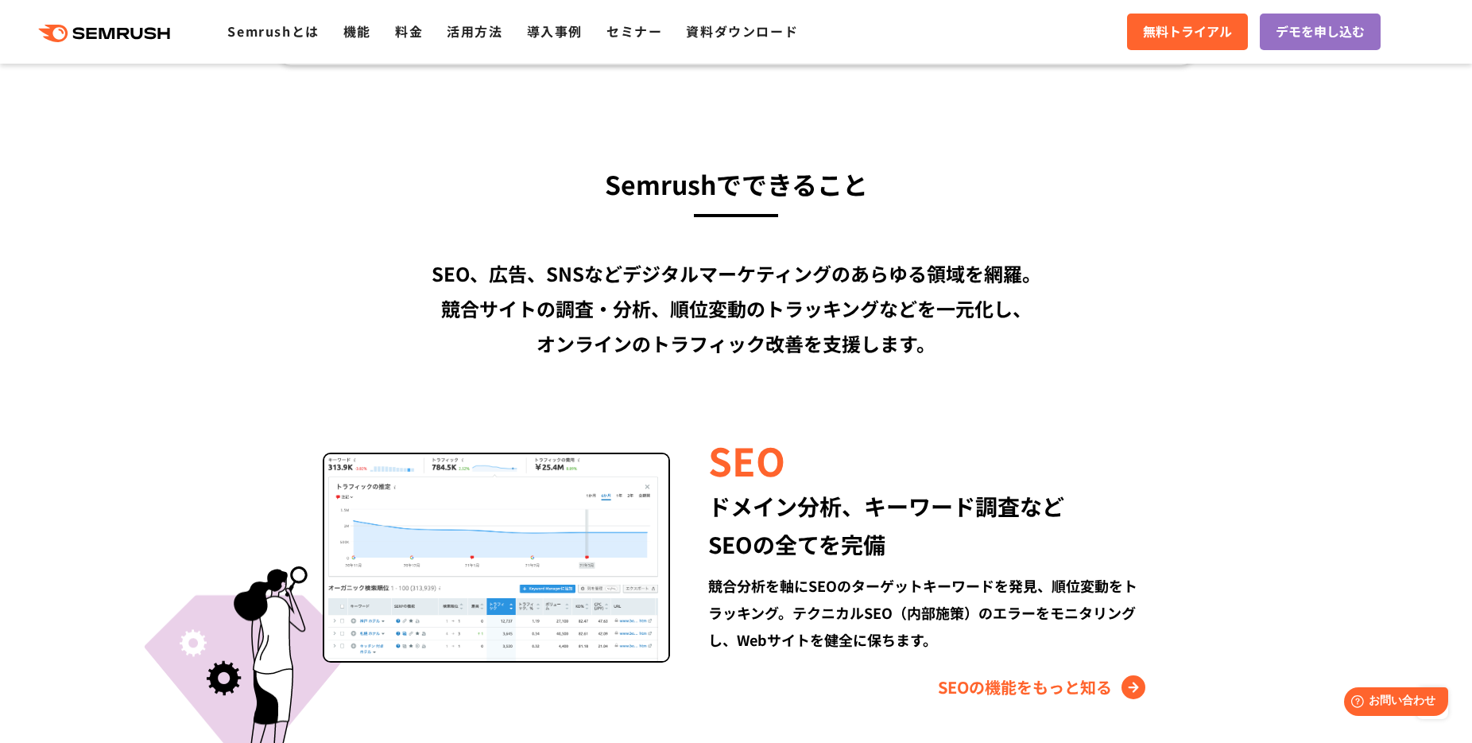
click at [644, 189] on h3 "Semrushでできること" at bounding box center [736, 183] width 914 height 43
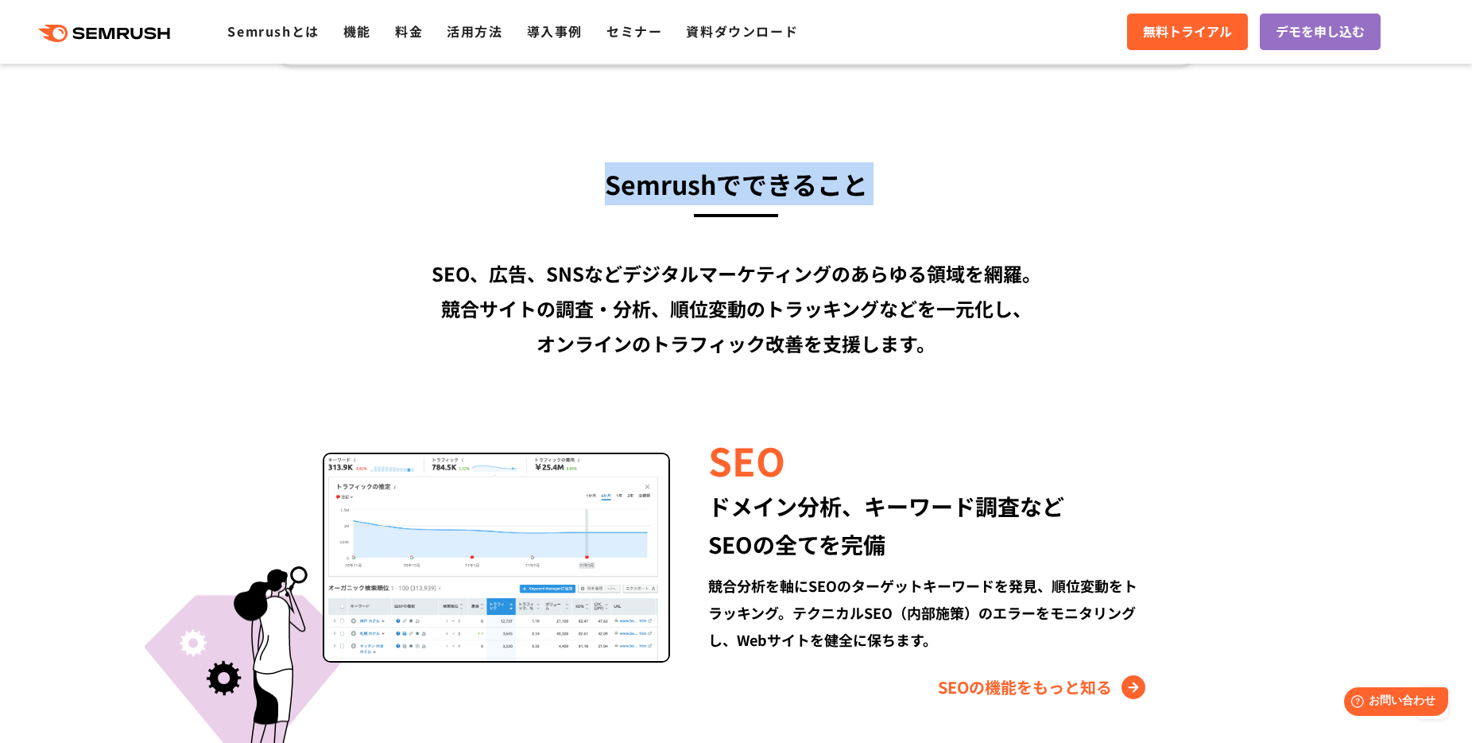
drag, startPoint x: 644, startPoint y: 189, endPoint x: 904, endPoint y: 204, distance: 260.4
click at [905, 204] on h3 "Semrushでできること" at bounding box center [736, 183] width 914 height 43
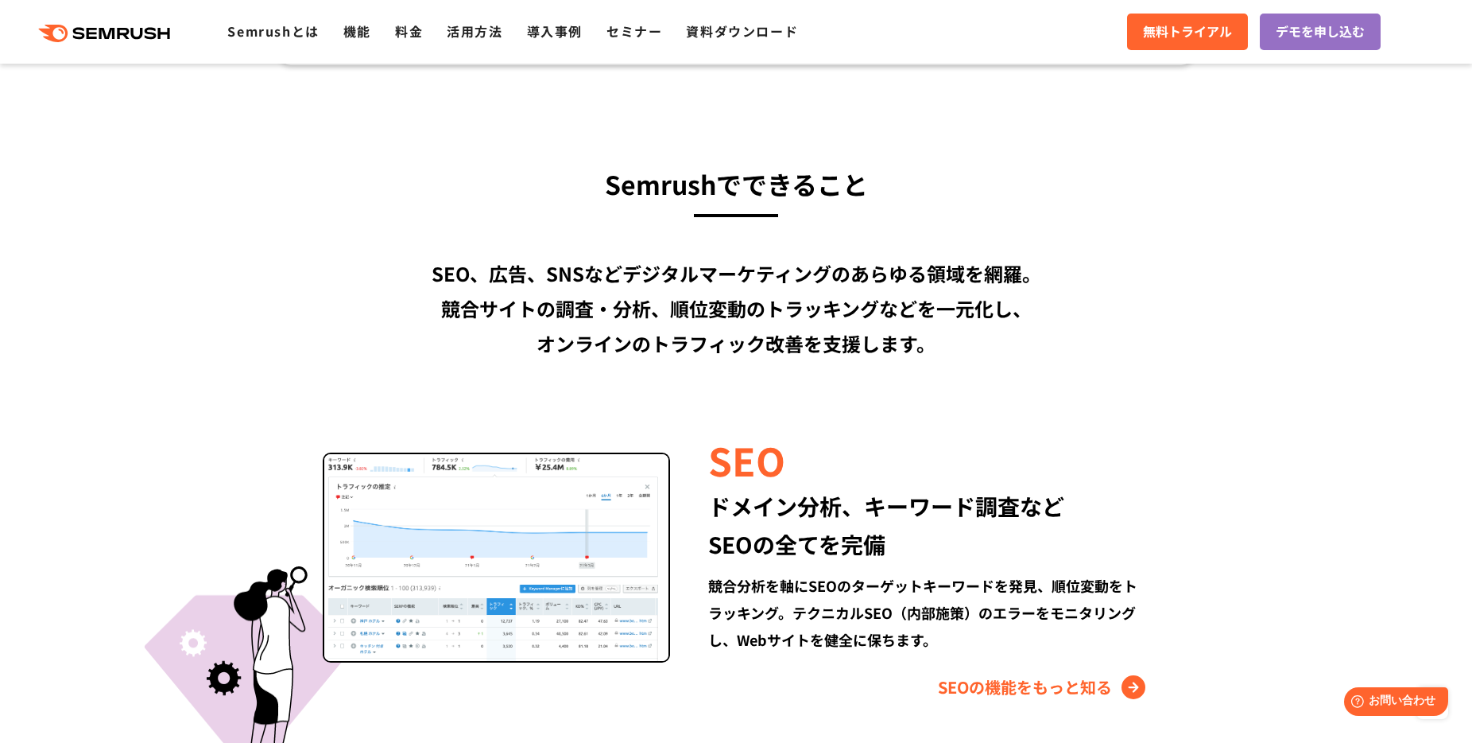
click at [810, 291] on div "SEO、広告、SNSなどデジタルマーケティングのあらゆる領域を網羅。 競合サイトの調査・分析、順位変動のトラッキングなどを一元化し、 オンラインのトラフィック…" at bounding box center [736, 308] width 914 height 105
click at [438, 271] on div "SEO、広告、SNSなどデジタルマーケティングのあらゆる領域を網羅。 競合サイトの調査・分析、順位変動のトラッキングなどを一元化し、 オンラインのトラフィック…" at bounding box center [736, 308] width 914 height 105
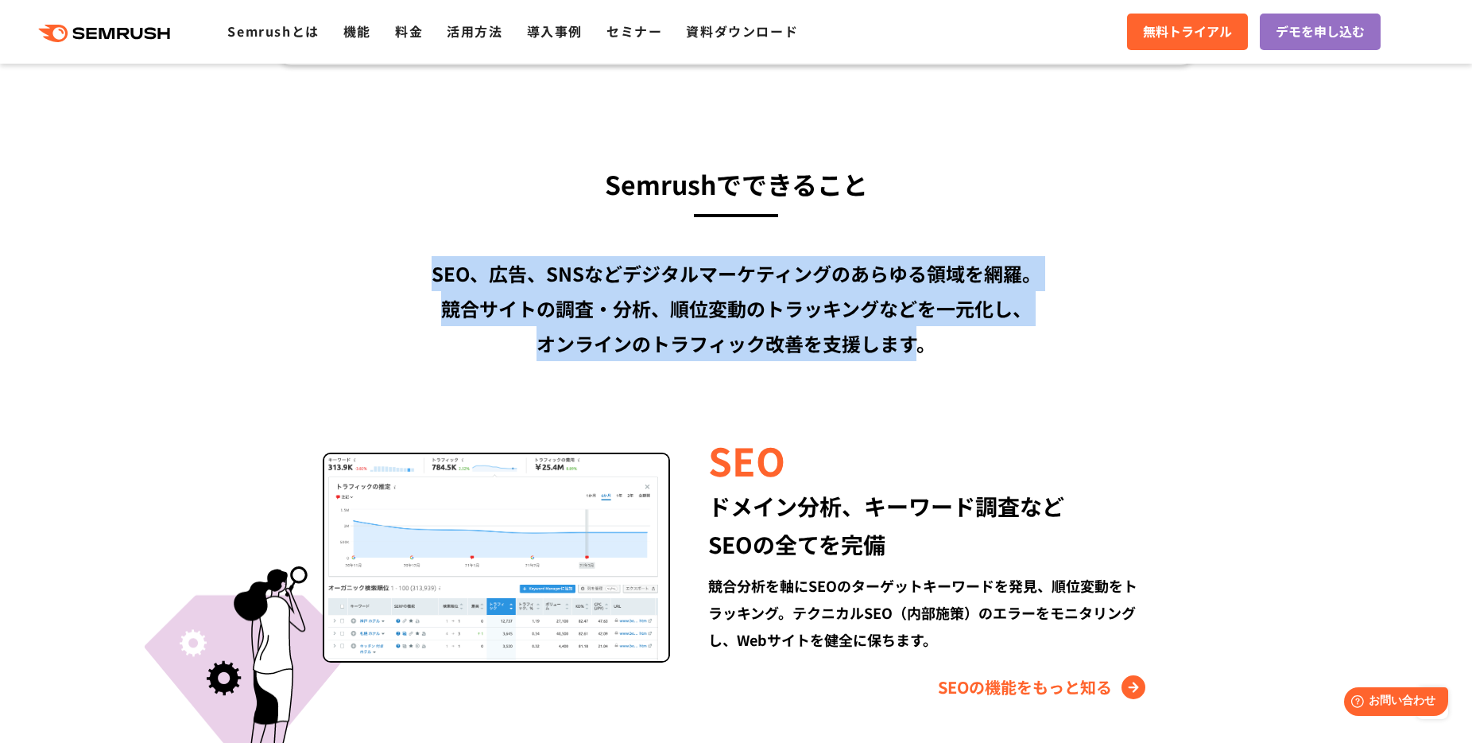
drag, startPoint x: 438, startPoint y: 271, endPoint x: 905, endPoint y: 358, distance: 474.7
click at [904, 358] on div "SEO、広告、SNSなどデジタルマーケティングのあらゆる領域を網羅。 競合サイトの調査・分析、順位変動のトラッキングなどを一元化し、 オンラインのトラフィック…" at bounding box center [736, 308] width 914 height 105
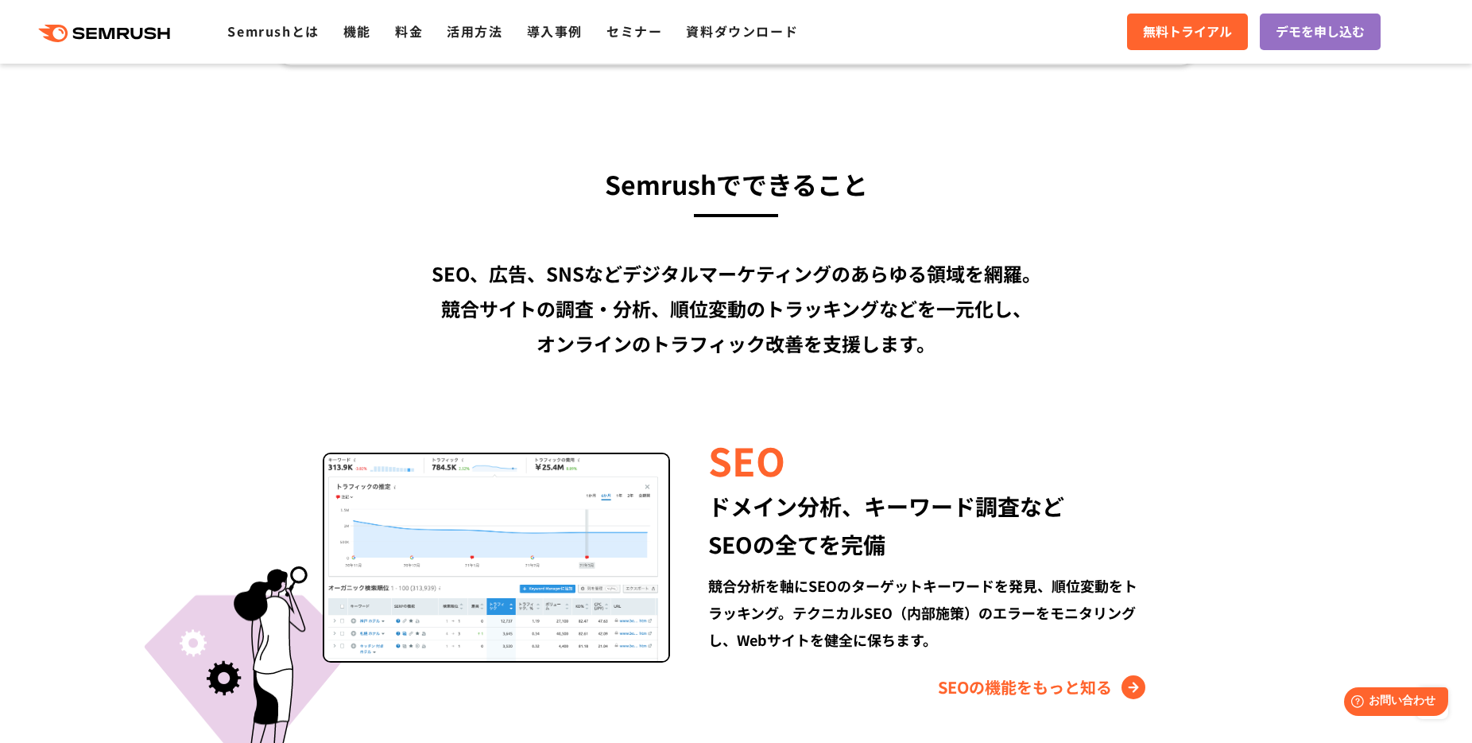
click at [946, 350] on div "SEO、広告、SNSなどデジタルマーケティングのあらゆる領域を網羅。 競合サイトの調査・分析、順位変動のトラッキングなどを一元化し、 オンラインのトラフィック…" at bounding box center [736, 308] width 914 height 105
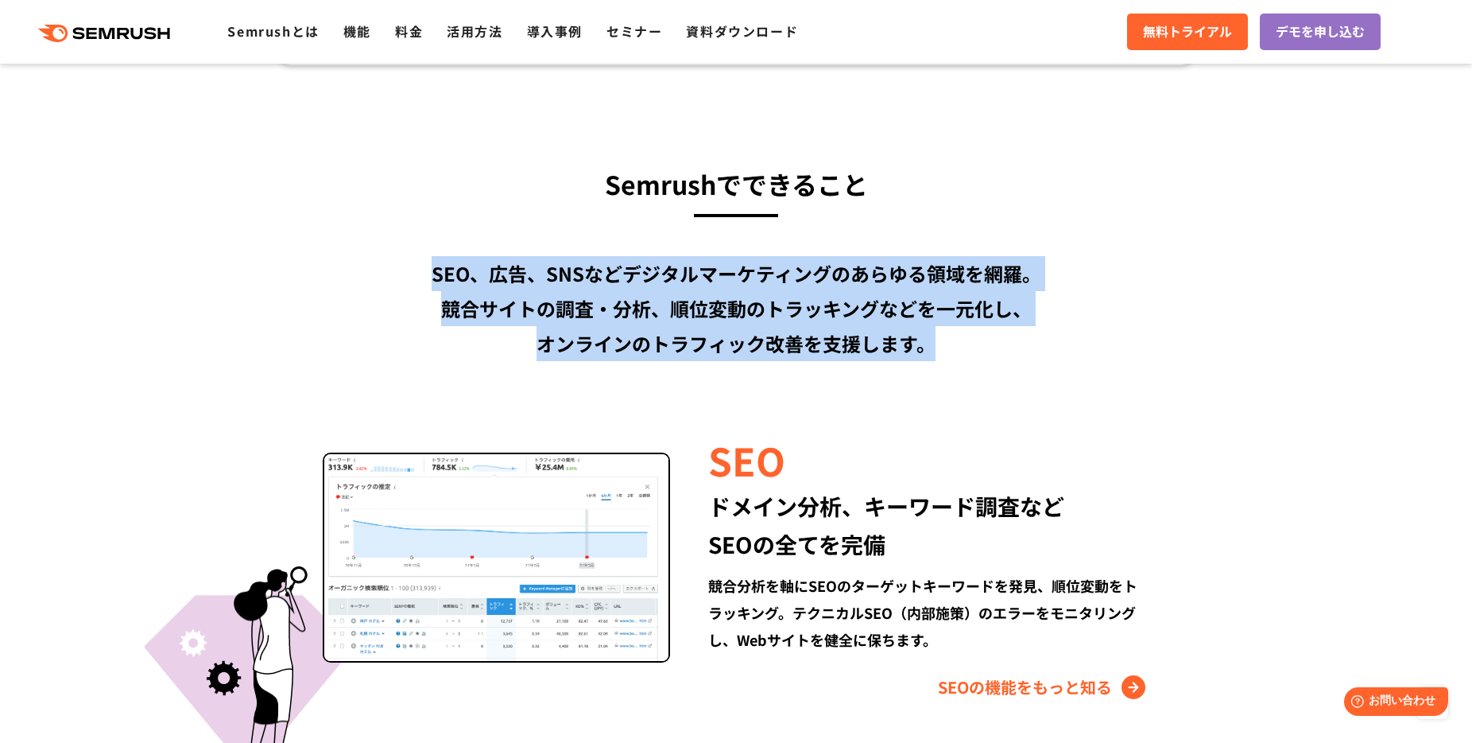
drag, startPoint x: 946, startPoint y: 350, endPoint x: 436, endPoint y: 259, distance: 517.6
click at [436, 259] on div "SEO、広告、SNSなどデジタルマーケティングのあらゆる領域を網羅。 競合サイトの調査・分析、順位変動のトラッキングなどを一元化し、 オンラインのトラフィック…" at bounding box center [736, 308] width 914 height 105
click at [445, 277] on div "SEO、広告、SNSなどデジタルマーケティングのあらゆる領域を網羅。 競合サイトの調査・分析、順位変動のトラッキングなどを一元化し、 オンラインのトラフィック…" at bounding box center [736, 308] width 914 height 105
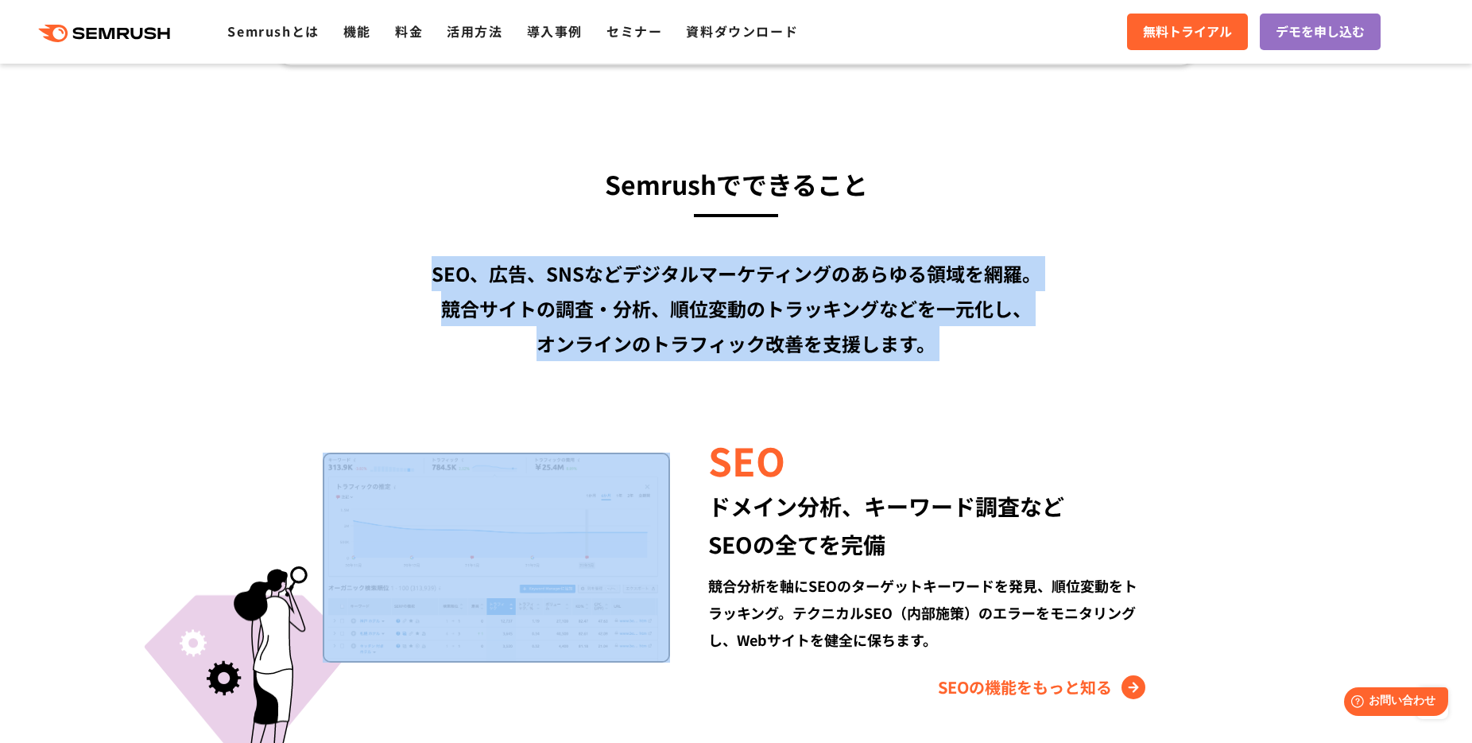
drag, startPoint x: 445, startPoint y: 277, endPoint x: 941, endPoint y: 347, distance: 500.2
click at [941, 347] on div "SEO、広告、SNSなどデジタルマーケティングのあらゆる領域を網羅。 競合サイトの調査・分析、順位変動のトラッキングなどを一元化し、 オンラインのトラフィック…" at bounding box center [736, 308] width 914 height 105
click at [890, 355] on div "SEO、広告、SNSなどデジタルマーケティングのあらゆる領域を網羅。 競合サイトの調査・分析、順位変動のトラッキングなどを一元化し、 オンラインのトラフィック…" at bounding box center [736, 308] width 914 height 105
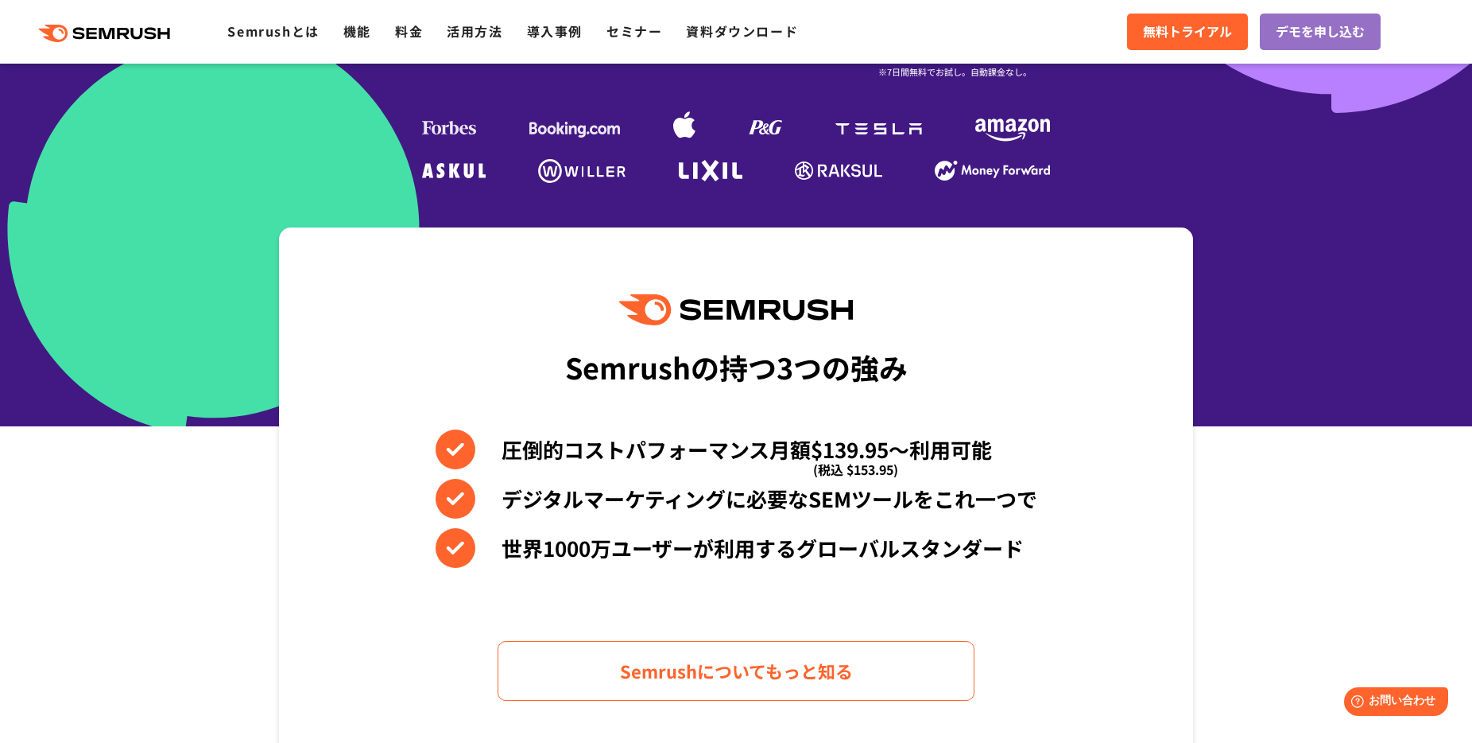
scroll to position [649, 0]
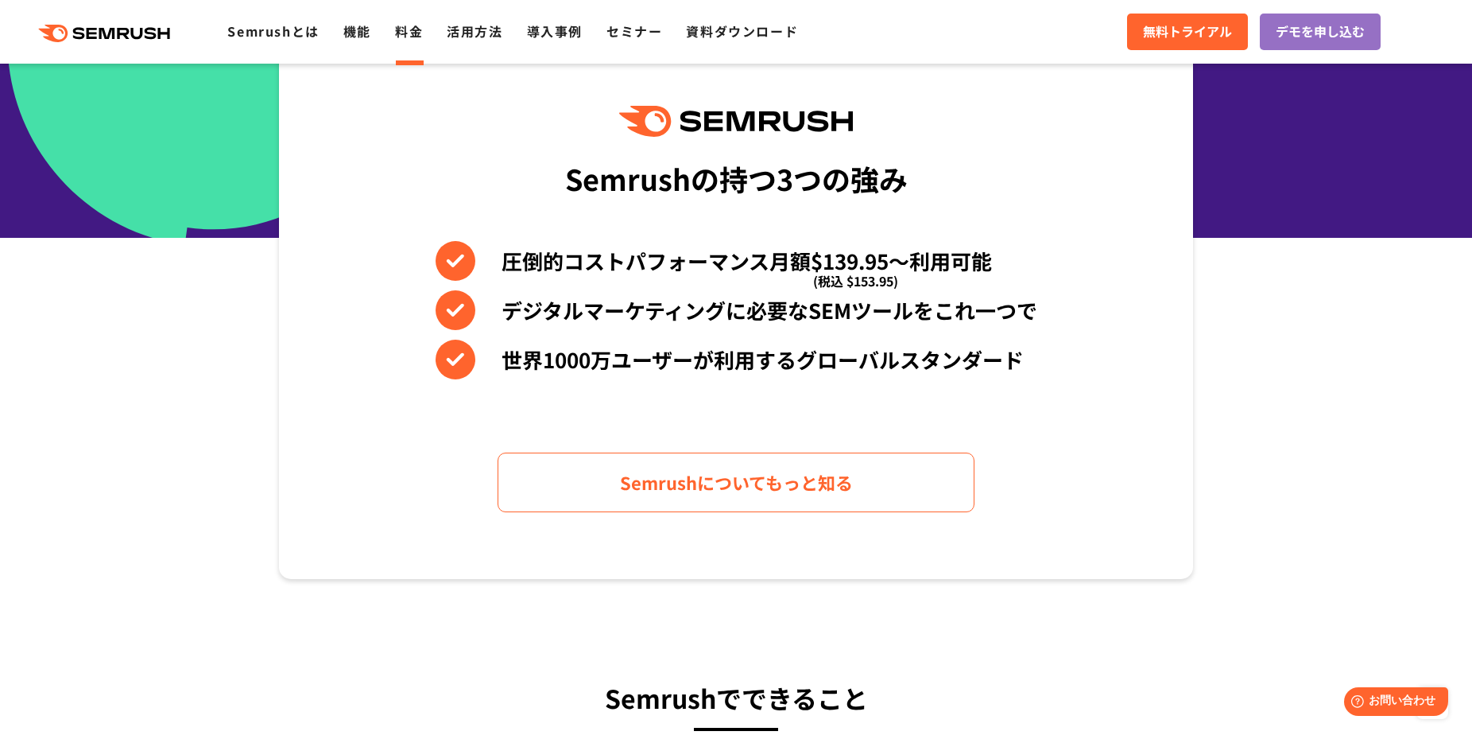
click at [405, 37] on link "料金" at bounding box center [409, 30] width 28 height 19
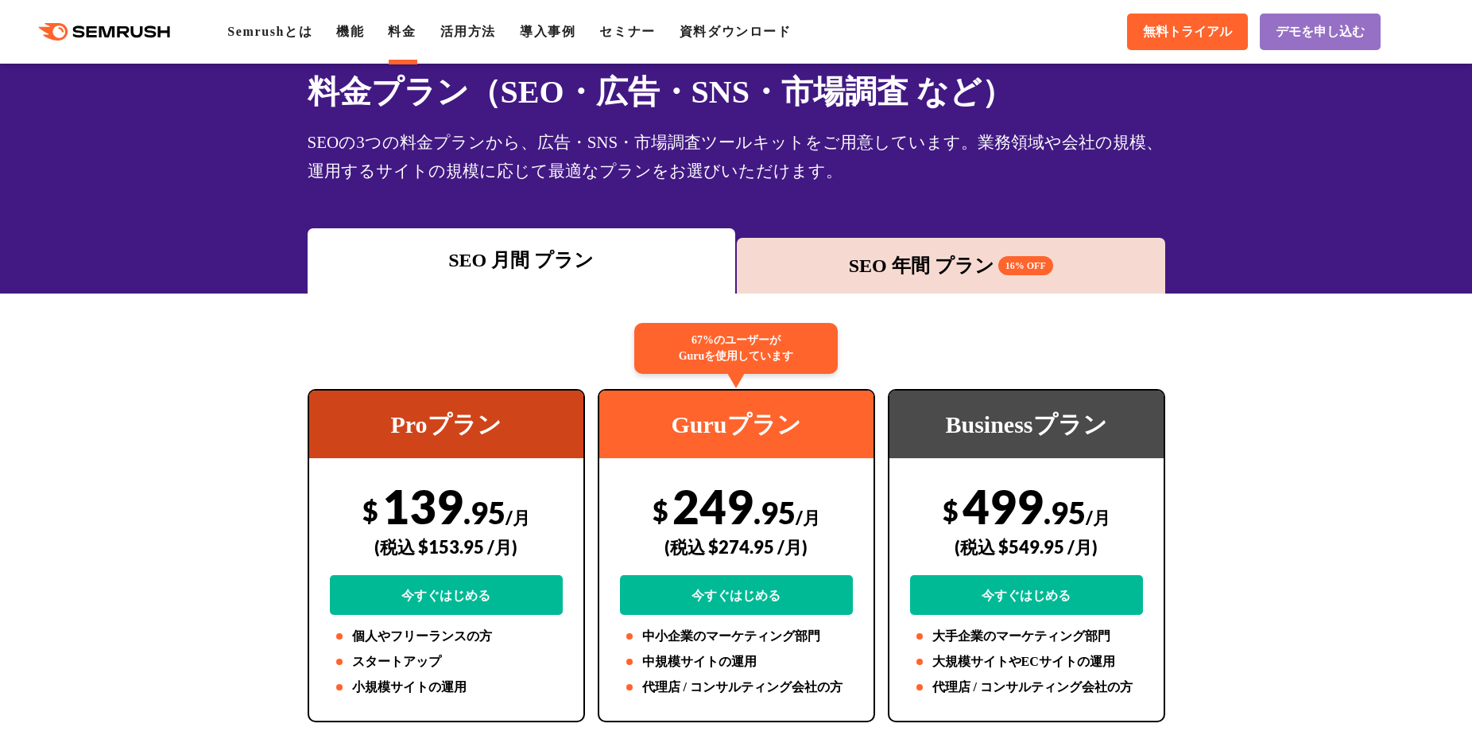
scroll to position [195, 0]
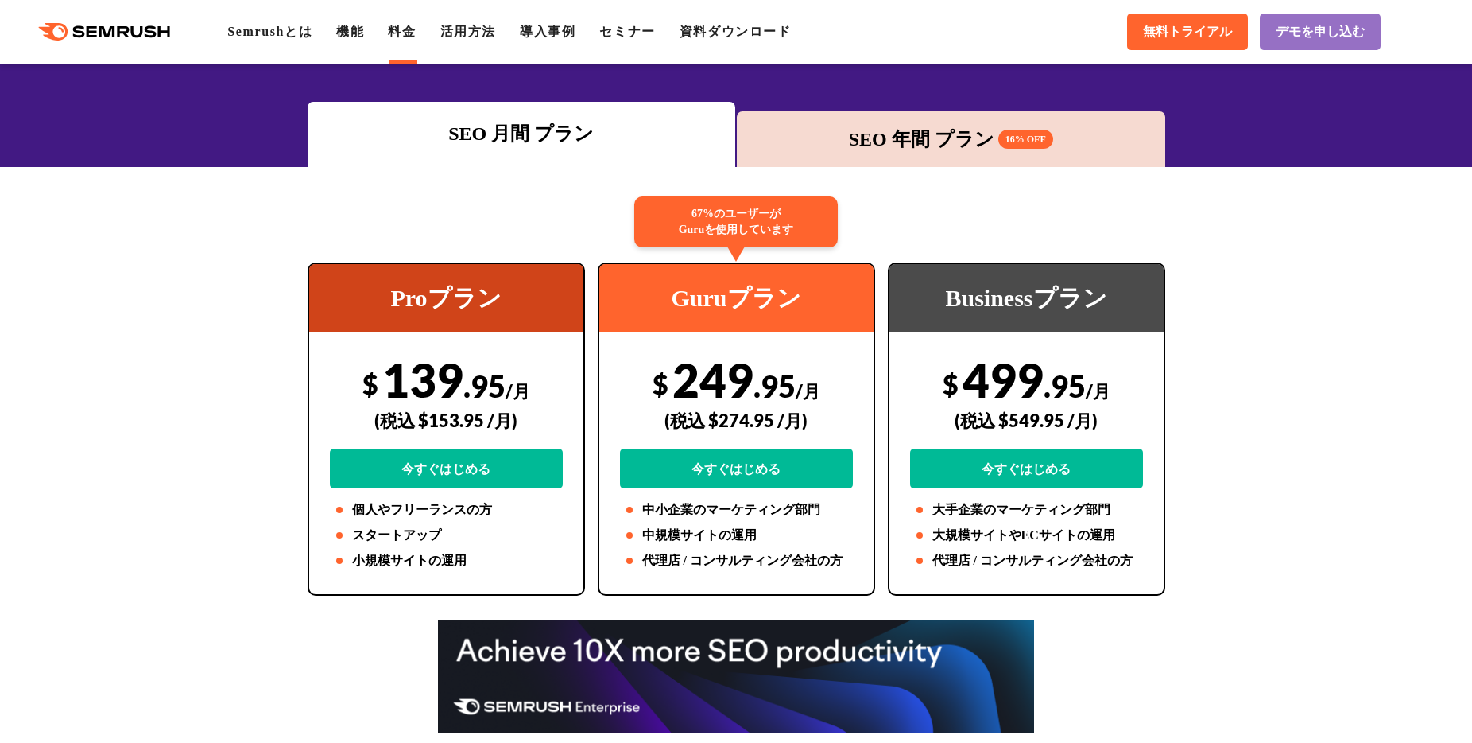
click at [731, 416] on div "(税込 $274.95 /月)" at bounding box center [736, 420] width 233 height 56
drag, startPoint x: 731, startPoint y: 416, endPoint x: 764, endPoint y: 421, distance: 33.7
click at [764, 421] on div "(税込 $274.95 /月)" at bounding box center [736, 420] width 233 height 56
click at [739, 425] on div "(税込 $274.95 /月)" at bounding box center [736, 420] width 233 height 56
click at [739, 422] on div "(税込 $274.95 /月)" at bounding box center [736, 420] width 233 height 56
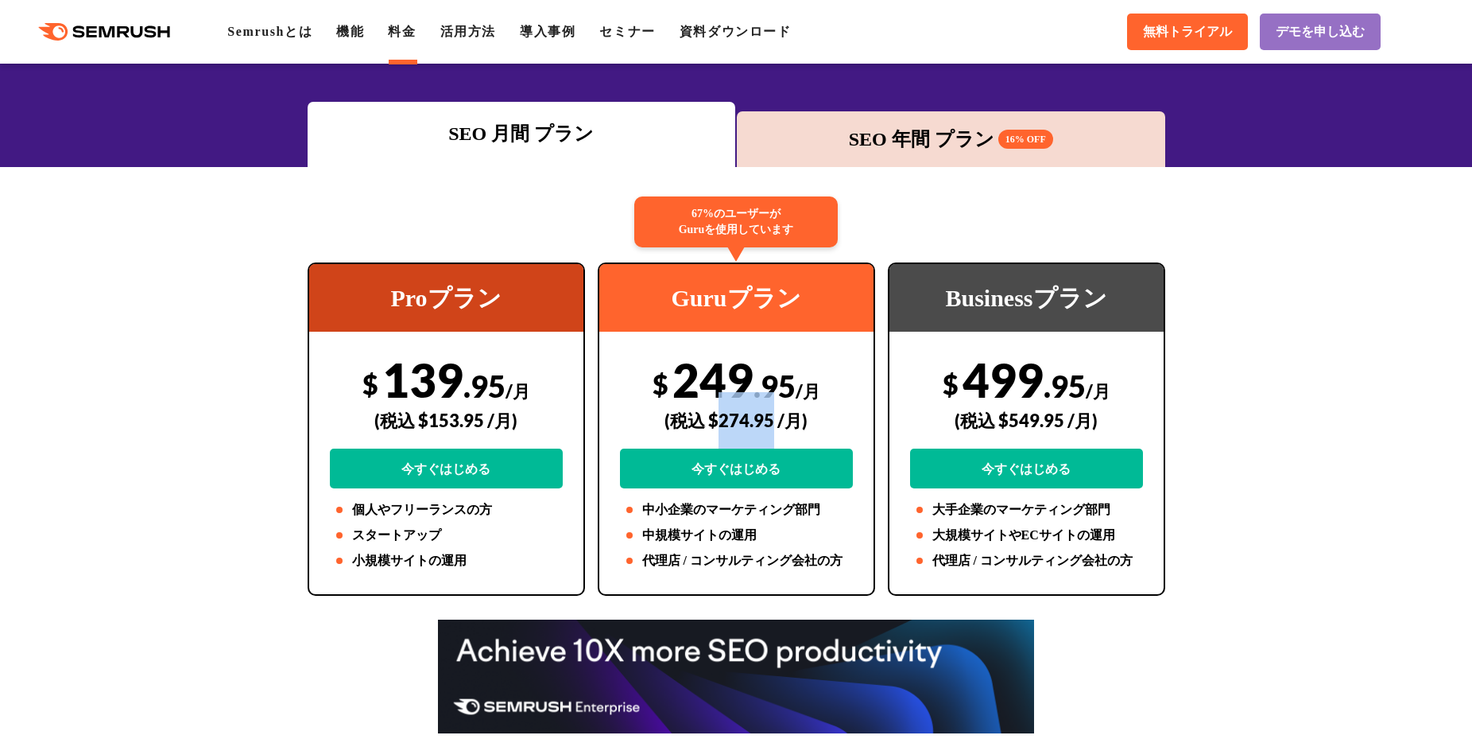
click at [739, 422] on div "(税込 $274.95 /月)" at bounding box center [736, 420] width 233 height 56
click at [738, 422] on div "(税込 $274.95 /月)" at bounding box center [736, 420] width 233 height 56
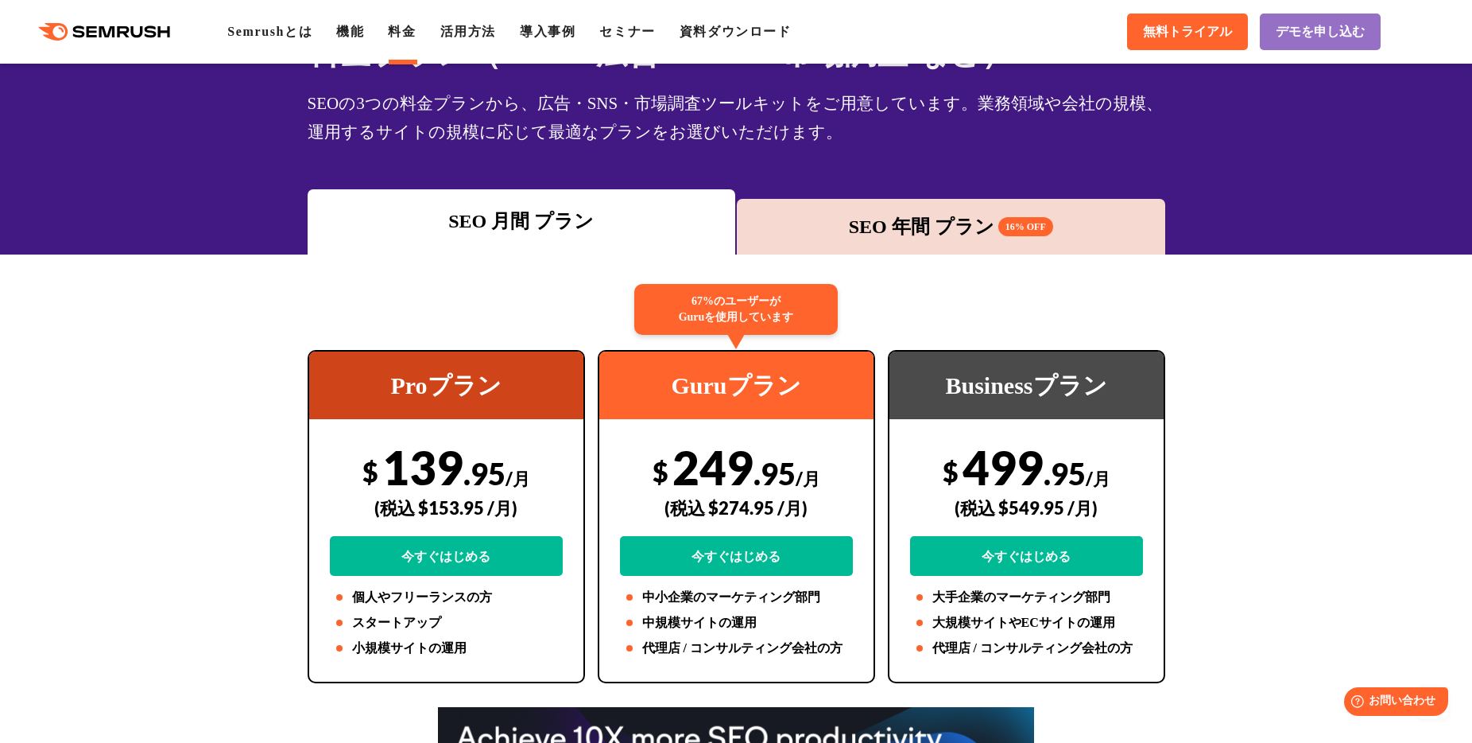
scroll to position [0, 0]
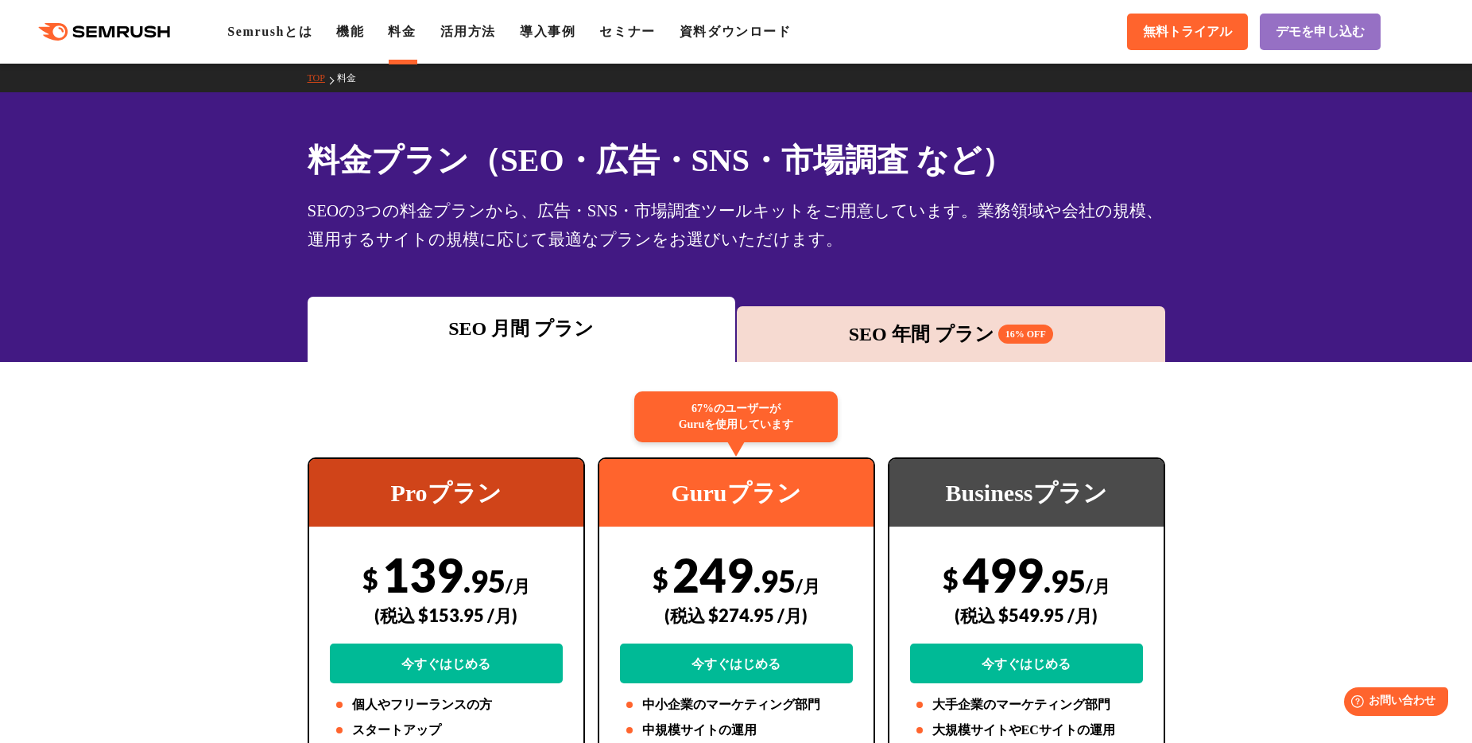
click at [993, 256] on div "料金プラン（SEO・広告・SNS・市場調査 など） SEOの3つの料金プランから、広告・SNS・市場調査ツールキットをご用意しています。業務領域や会社の規模、…" at bounding box center [736, 227] width 1472 height 270
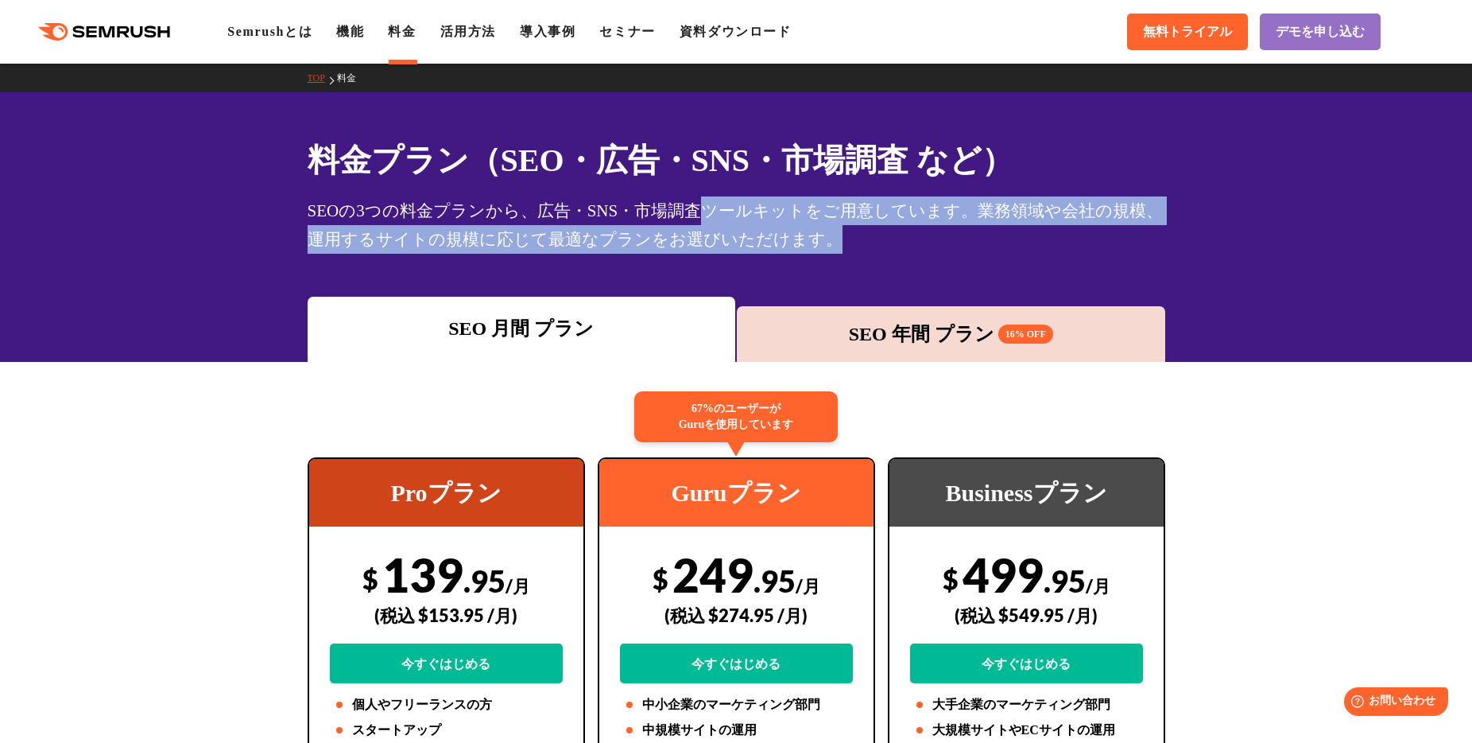
drag, startPoint x: 705, startPoint y: 213, endPoint x: 836, endPoint y: 237, distance: 132.6
click at [836, 237] on div "SEOの3つの料金プランから、広告・SNS・市場調査ツールキットをご用意しています。業務領域や会社の規模、運用するサイトの規模に応じて最適なプランをお選びいた…" at bounding box center [737, 224] width 858 height 57
click at [835, 237] on div "SEOの3つの料金プランから、広告・SNS・市場調査ツールキットをご用意しています。業務領域や会社の規模、運用するサイトの規模に応じて最適なプランをお選びいた…" at bounding box center [737, 224] width 858 height 57
drag, startPoint x: 831, startPoint y: 239, endPoint x: 465, endPoint y: 218, distance: 366.3
click at [465, 218] on div "SEOの3つの料金プランから、広告・SNS・市場調査ツールキットをご用意しています。業務領域や会社の規模、運用するサイトの規模に応じて最適なプランをお選びいた…" at bounding box center [737, 224] width 858 height 57
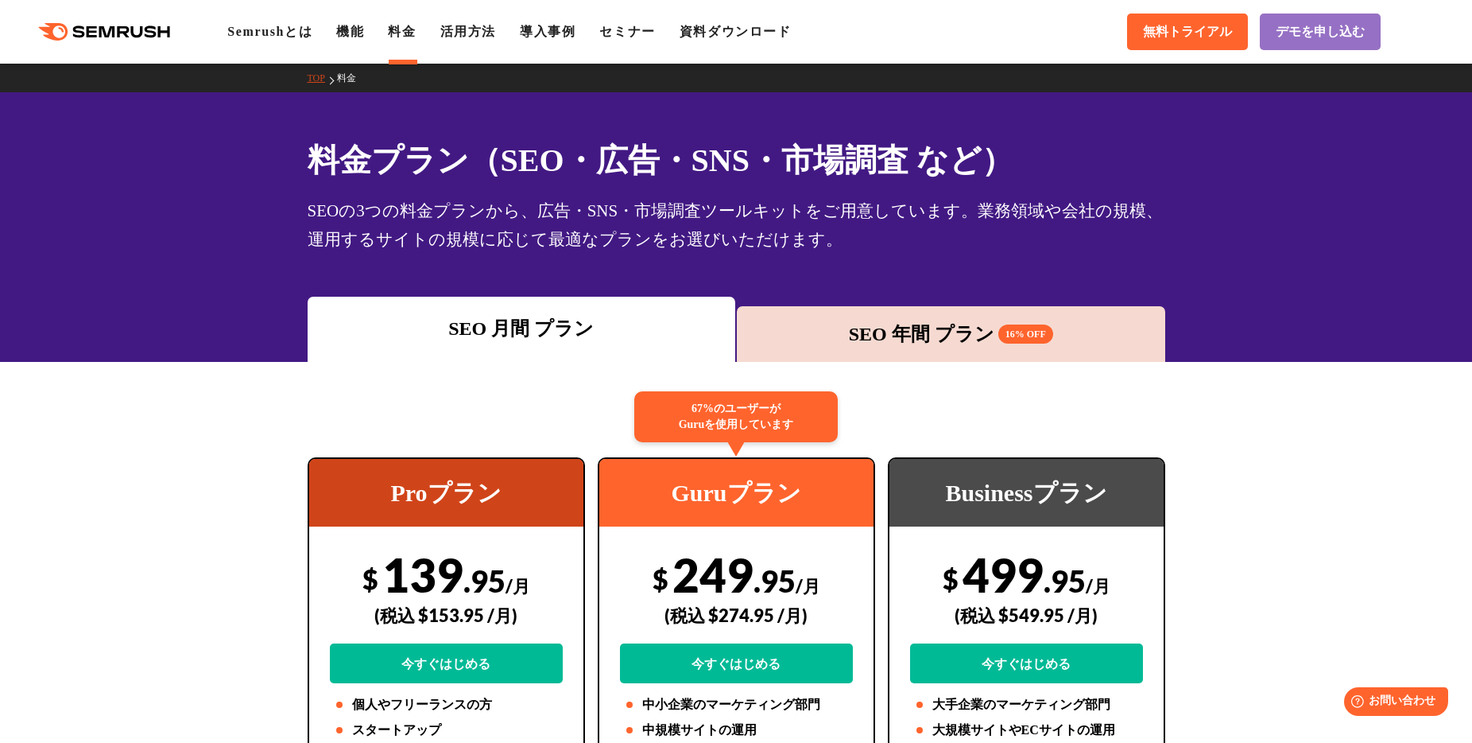
click at [316, 206] on div "SEOの3つの料金プランから、広告・SNS・市場調査ツールキットをご用意しています。業務領域や会社の規模、運用するサイトの規模に応じて最適なプランをお選びいた…" at bounding box center [737, 224] width 858 height 57
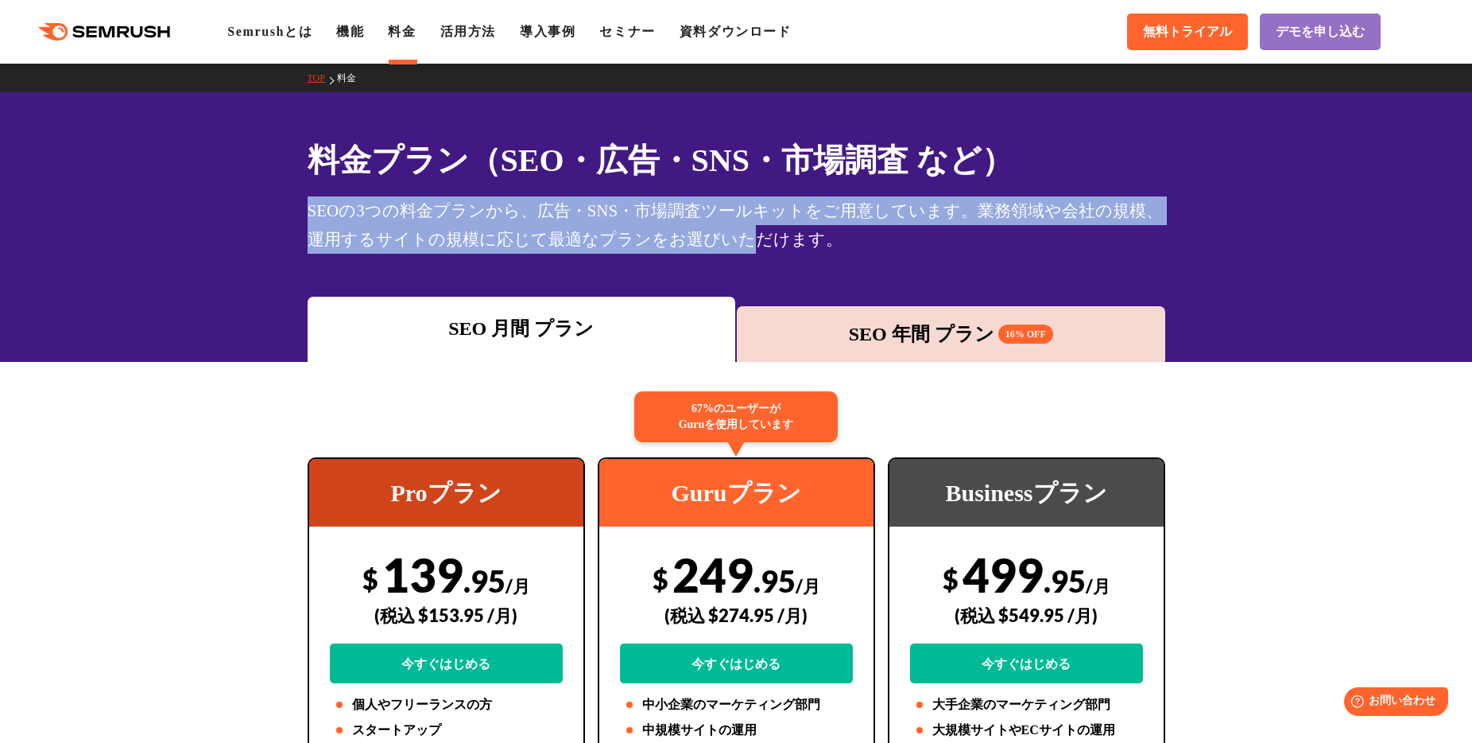
drag, startPoint x: 316, startPoint y: 206, endPoint x: 726, endPoint y: 235, distance: 410.5
click at [725, 235] on div "SEOの3つの料金プランから、広告・SNS・市場調査ツールキットをご用意しています。業務領域や会社の規模、運用するサイトの規模に応じて最適なプランをお選びいた…" at bounding box center [737, 224] width 858 height 57
drag, startPoint x: 820, startPoint y: 242, endPoint x: 285, endPoint y: 199, distance: 537.6
click at [285, 199] on div "料金プラン（SEO・広告・SNS・市場調査 など） SEOの3つの料金プランから、広告・SNS・市場調査ツールキットをご用意しています。業務領域や会社の規模、…" at bounding box center [736, 227] width 1472 height 270
click at [274, 180] on div at bounding box center [274, 180] width 0 height 0
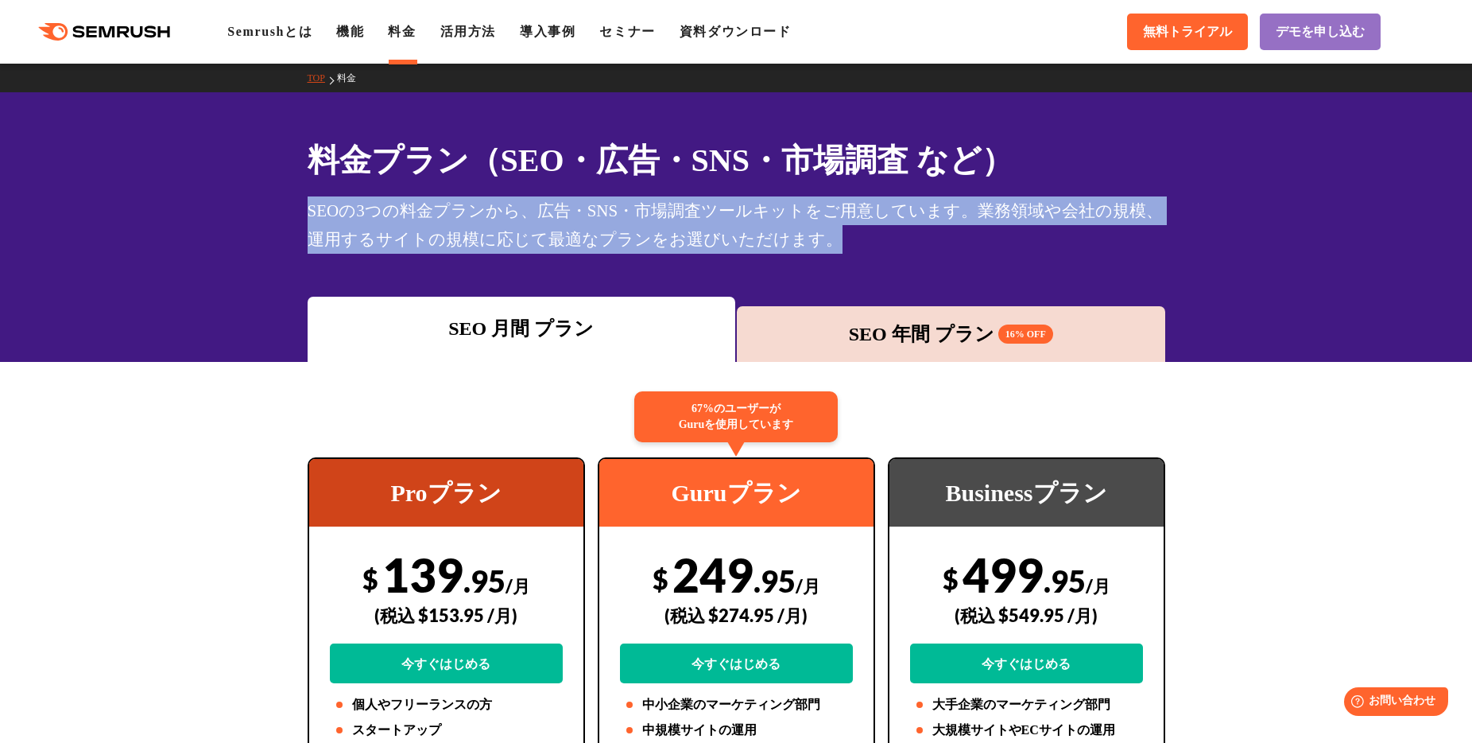
click at [264, 188] on div "料金プラン（SEO・広告・SNS・市場調査 など） SEOの3つの料金プランから、広告・SNS・市場調査ツールキットをご用意しています。業務領域や会社の規模、…" at bounding box center [736, 227] width 1472 height 270
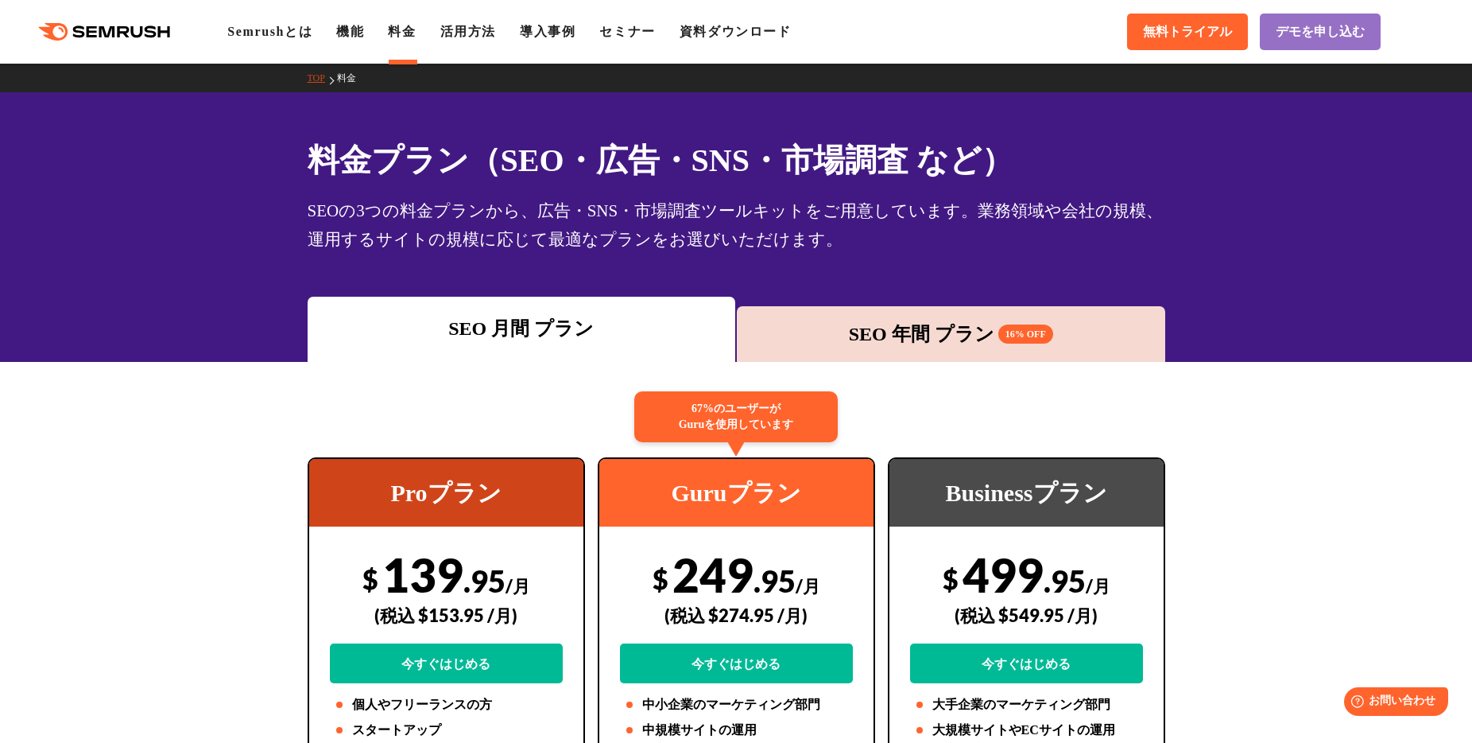
click at [435, 158] on h1 "料金プラン（SEO・広告・SNS・市場調査 など）" at bounding box center [737, 160] width 858 height 47
click at [345, 165] on h1 "料金プラン（SEO・広告・SNS・市場調査 など）" at bounding box center [737, 160] width 858 height 47
click at [419, 149] on h1 "料金プラン（SEO・広告・SNS・市場調査 など）" at bounding box center [737, 160] width 858 height 47
